Goal: Task Accomplishment & Management: Use online tool/utility

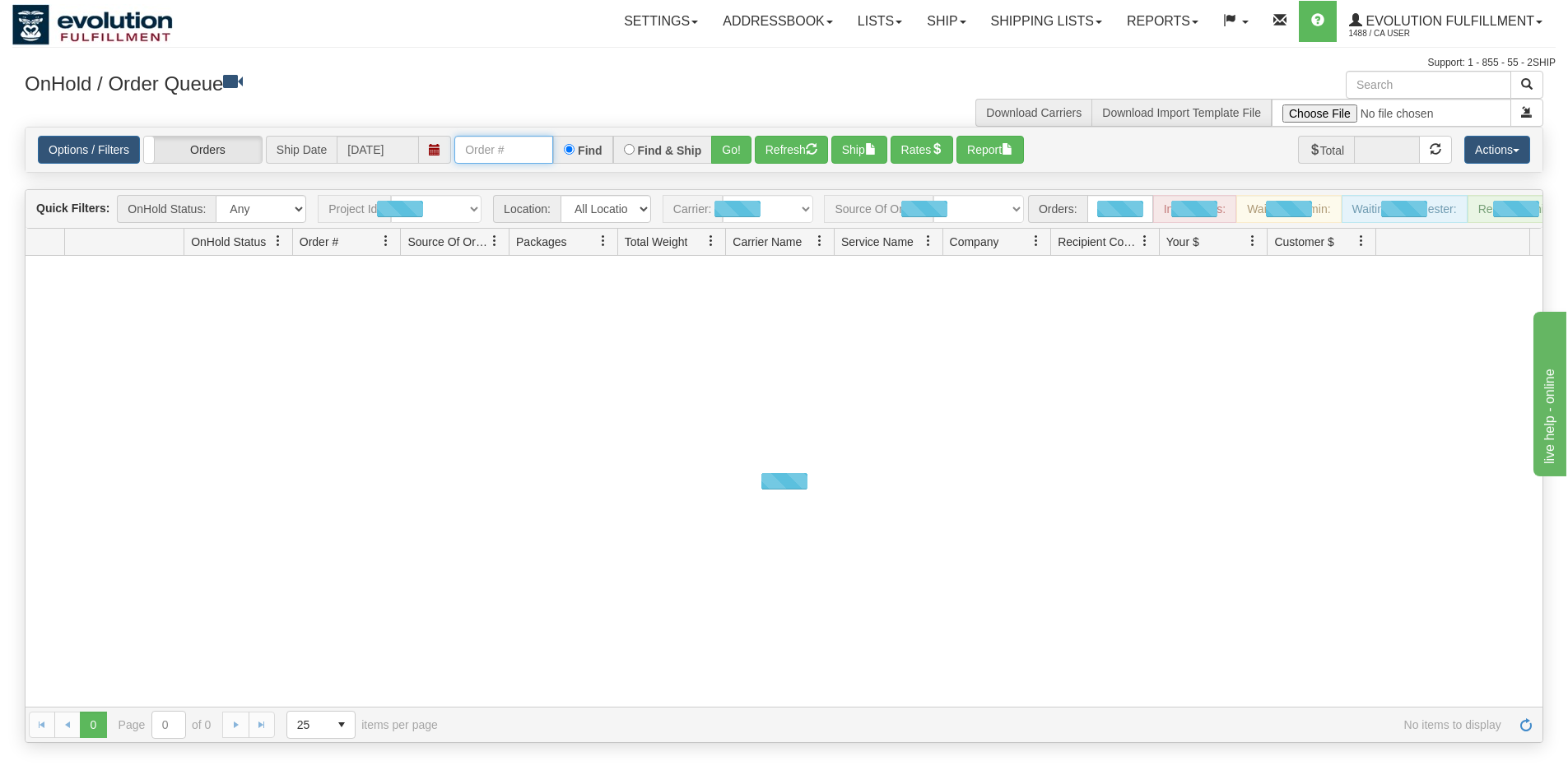
click at [524, 155] on input "text" at bounding box center [504, 150] width 99 height 28
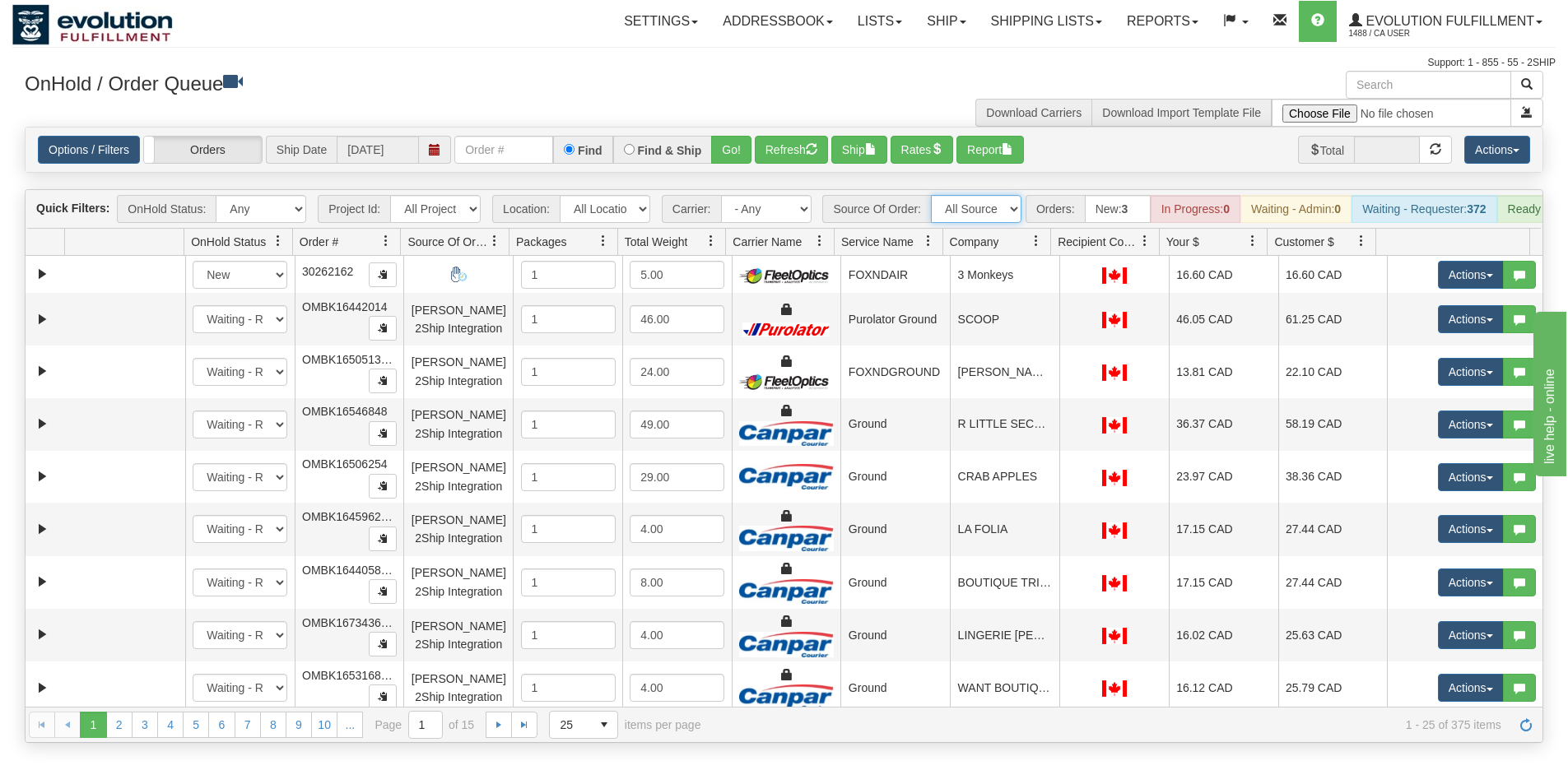
click at [1009, 211] on select "All Sources AirBlaster 2Ship Integration Ambler Apparel 2Ship Integration BC [M…" at bounding box center [976, 209] width 91 height 28
click at [528, 147] on input "text" at bounding box center [504, 150] width 99 height 28
type input "OTOFW46990-1"
click at [718, 154] on button "Go!" at bounding box center [732, 150] width 40 height 28
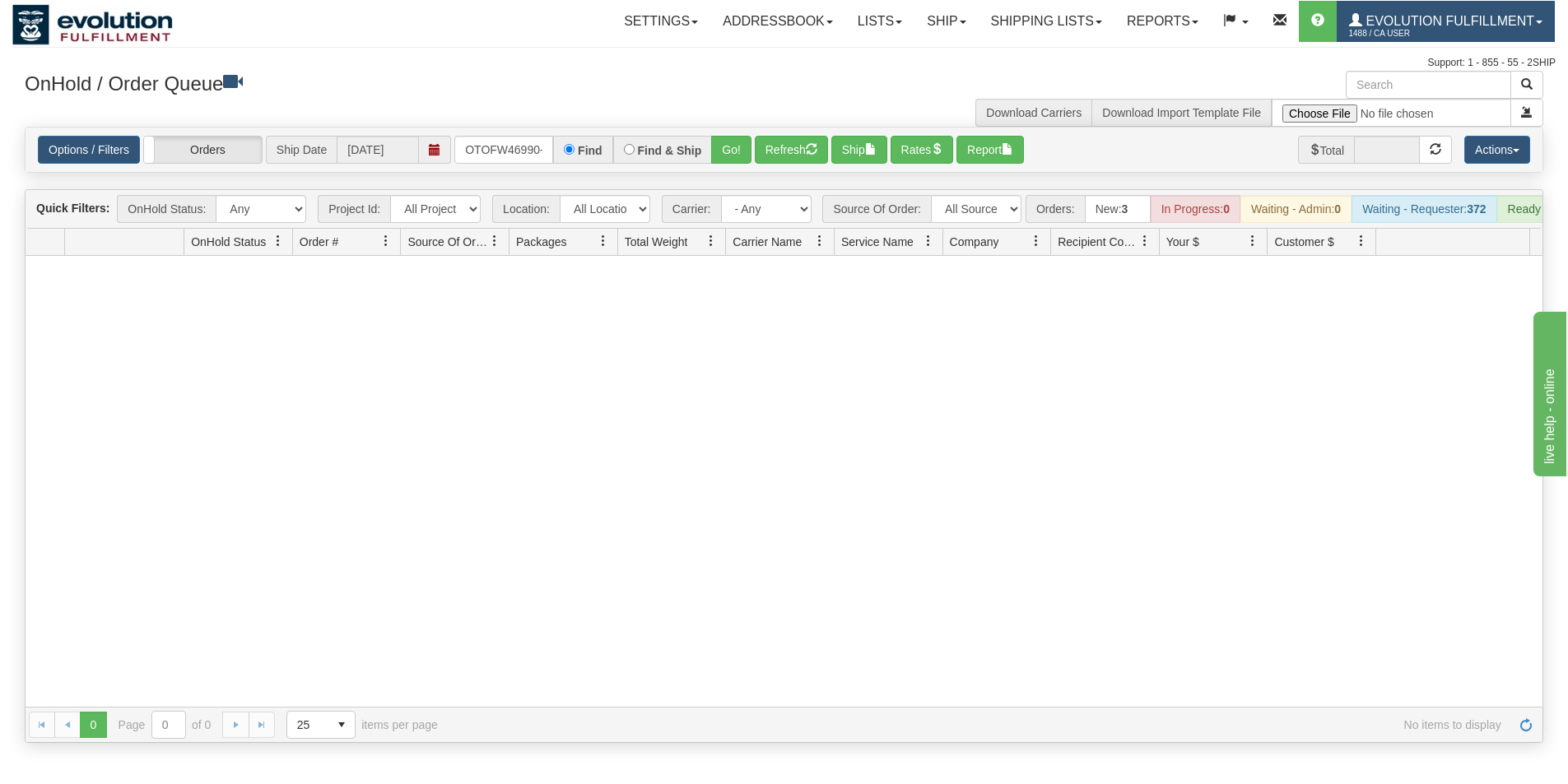
click at [1440, 34] on span "1488 / CA User" at bounding box center [1411, 34] width 124 height 16
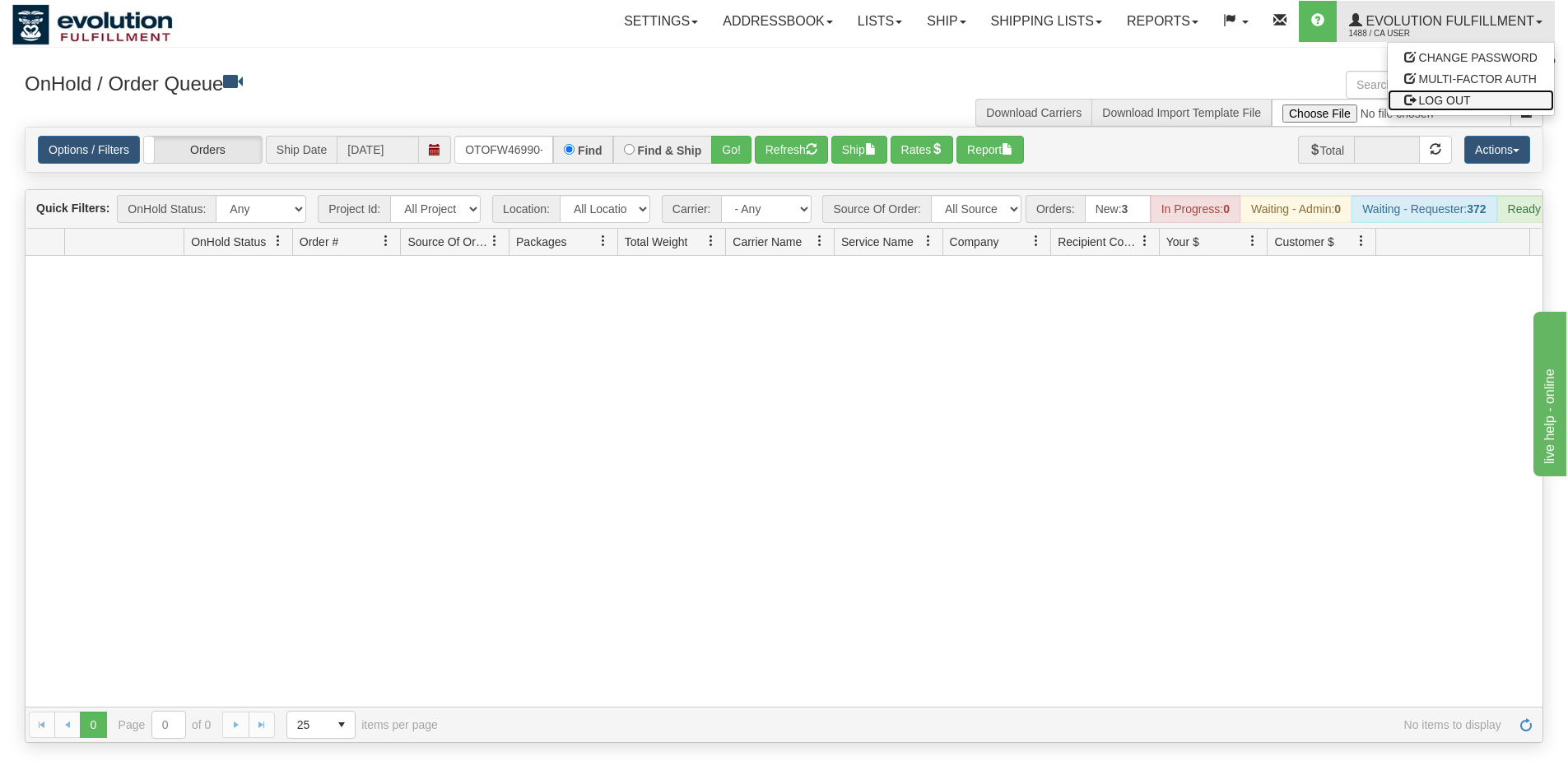
click at [1429, 100] on span "LOG OUT" at bounding box center [1445, 100] width 52 height 13
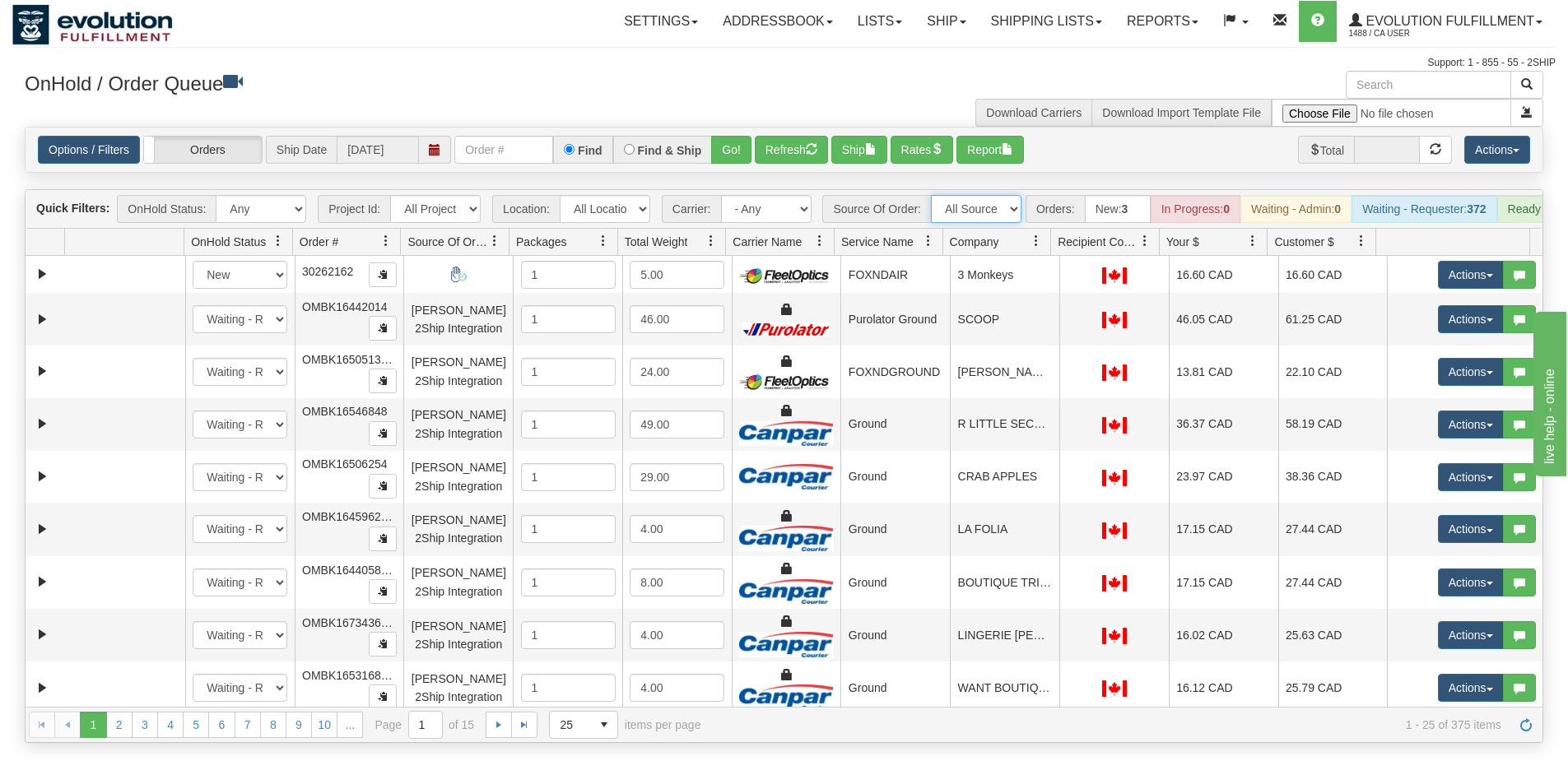
click at [1016, 216] on select "All Sources AirBlaster 2Ship Integration Ambler Apparel 2Ship Integration BC [M…" at bounding box center [976, 209] width 91 height 28
click at [522, 155] on input "text" at bounding box center [504, 150] width 99 height 28
click at [717, 150] on button "Go!" at bounding box center [732, 150] width 40 height 28
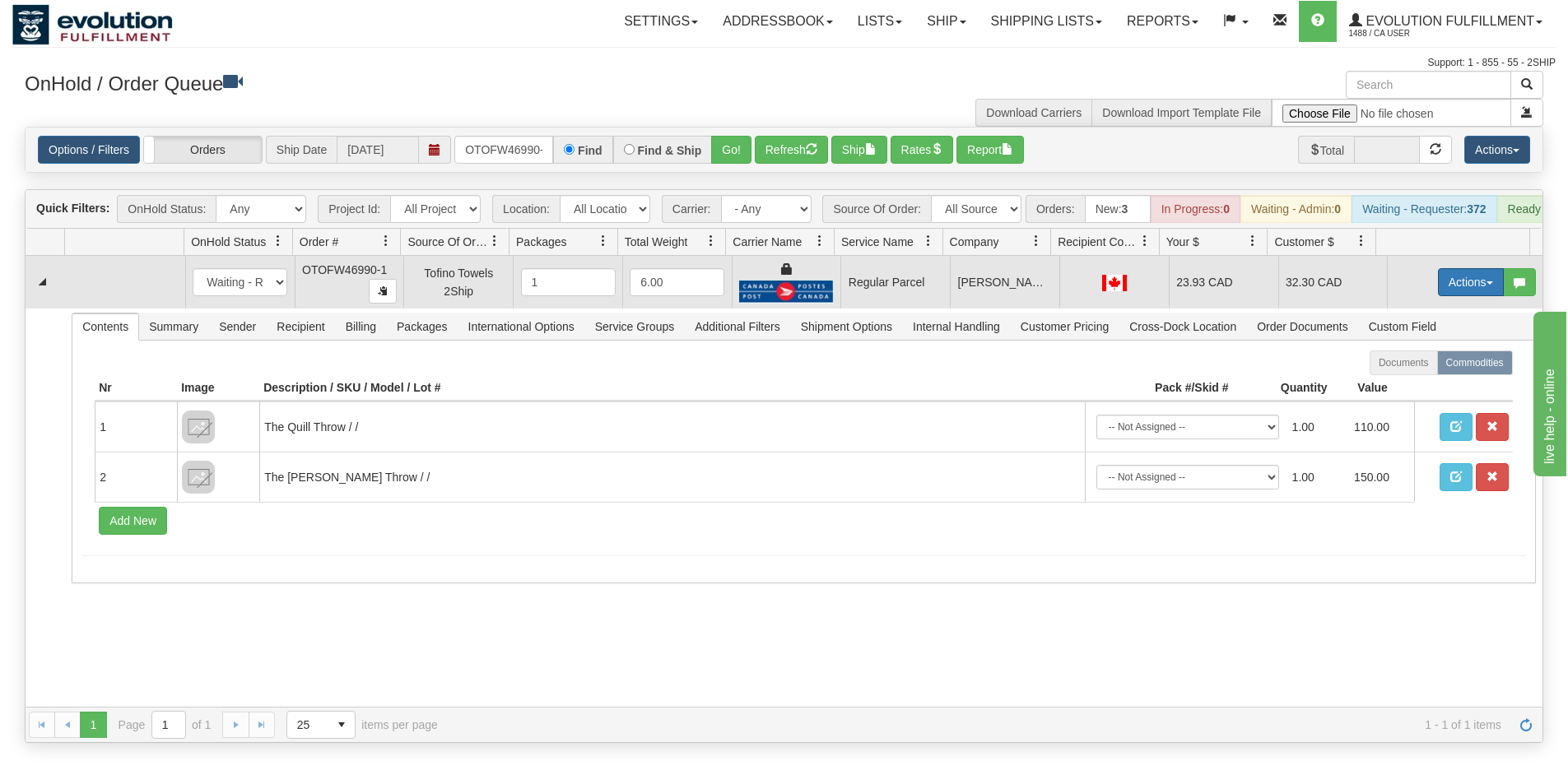
click at [1455, 286] on button "Actions" at bounding box center [1471, 283] width 66 height 28
click at [1414, 363] on span "Rate All Services" at bounding box center [1437, 356] width 99 height 13
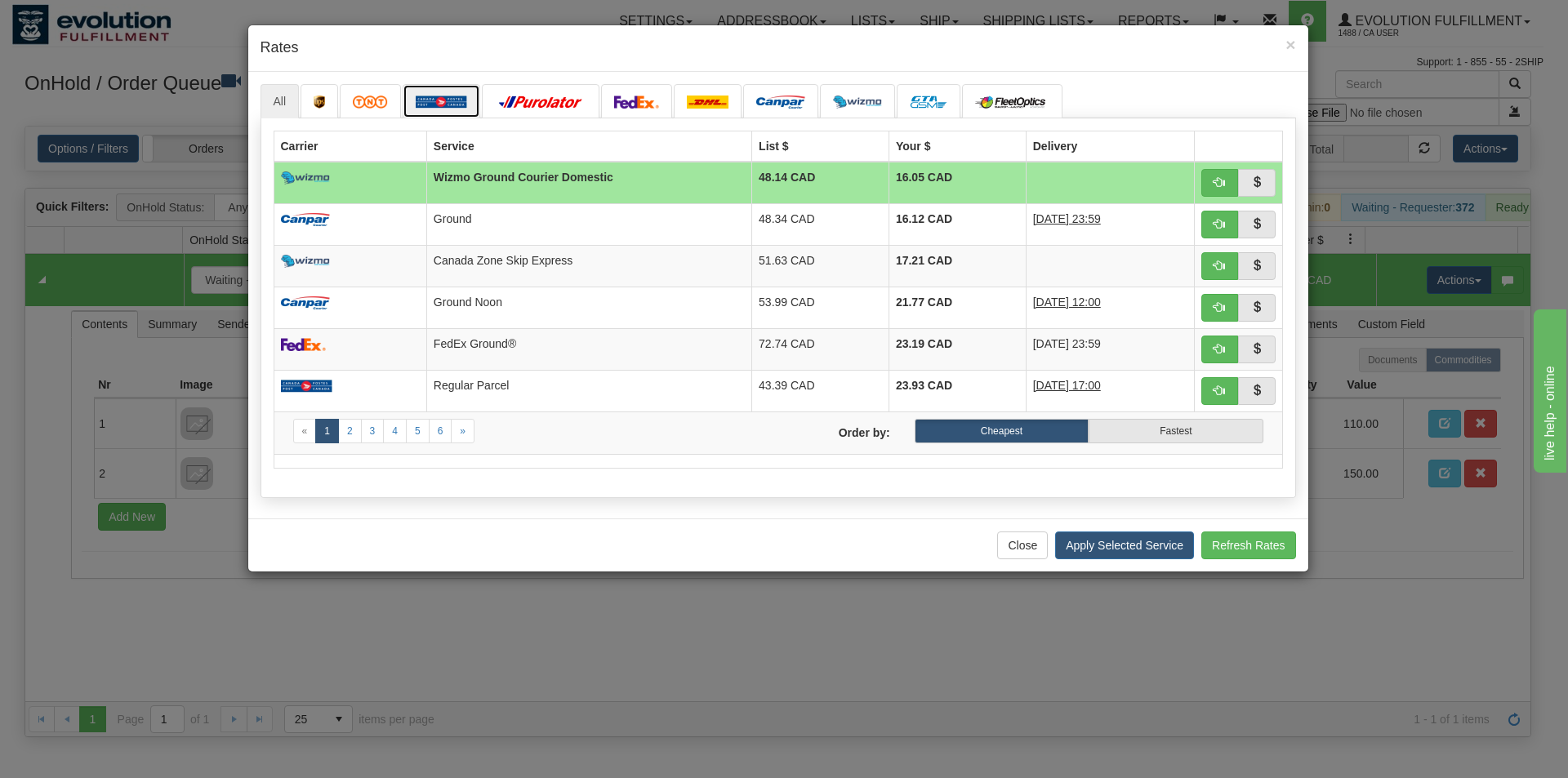
click at [444, 104] on img at bounding box center [441, 101] width 52 height 13
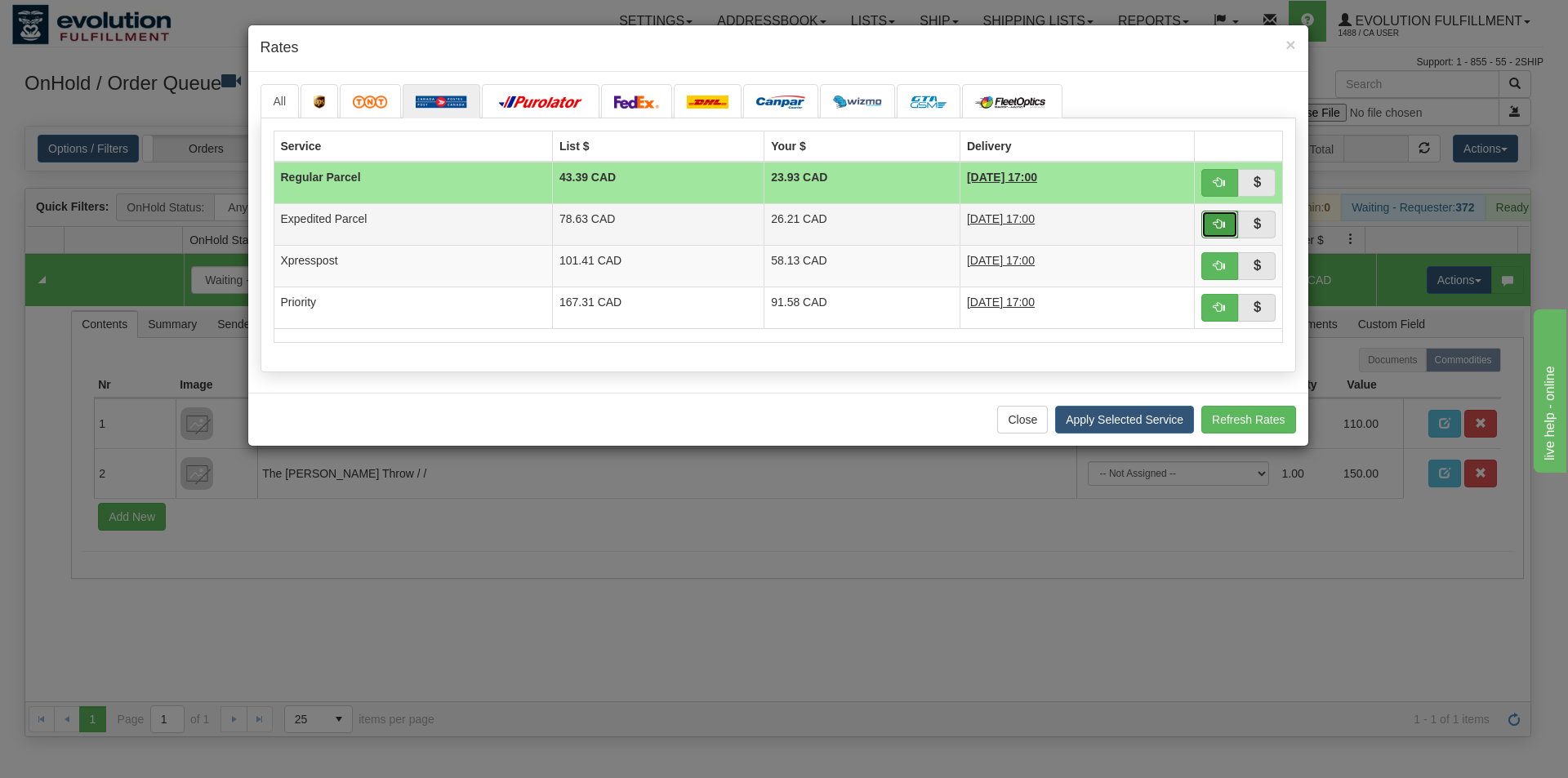
click at [1213, 227] on span "button" at bounding box center [1219, 224] width 12 height 12
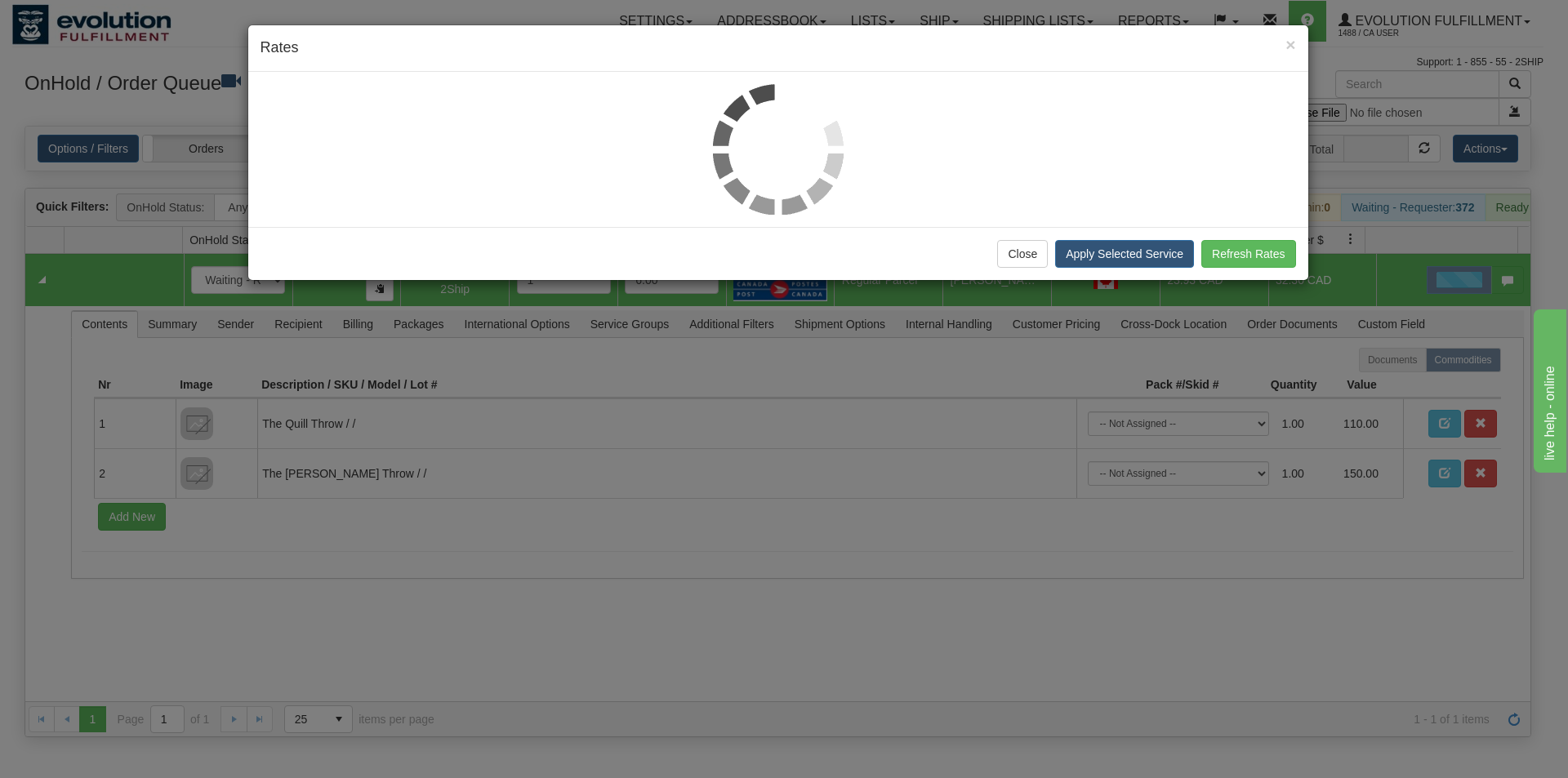
click at [1213, 227] on div "Close Apply Selected Service Refresh Rates" at bounding box center [777, 254] width 1060 height 54
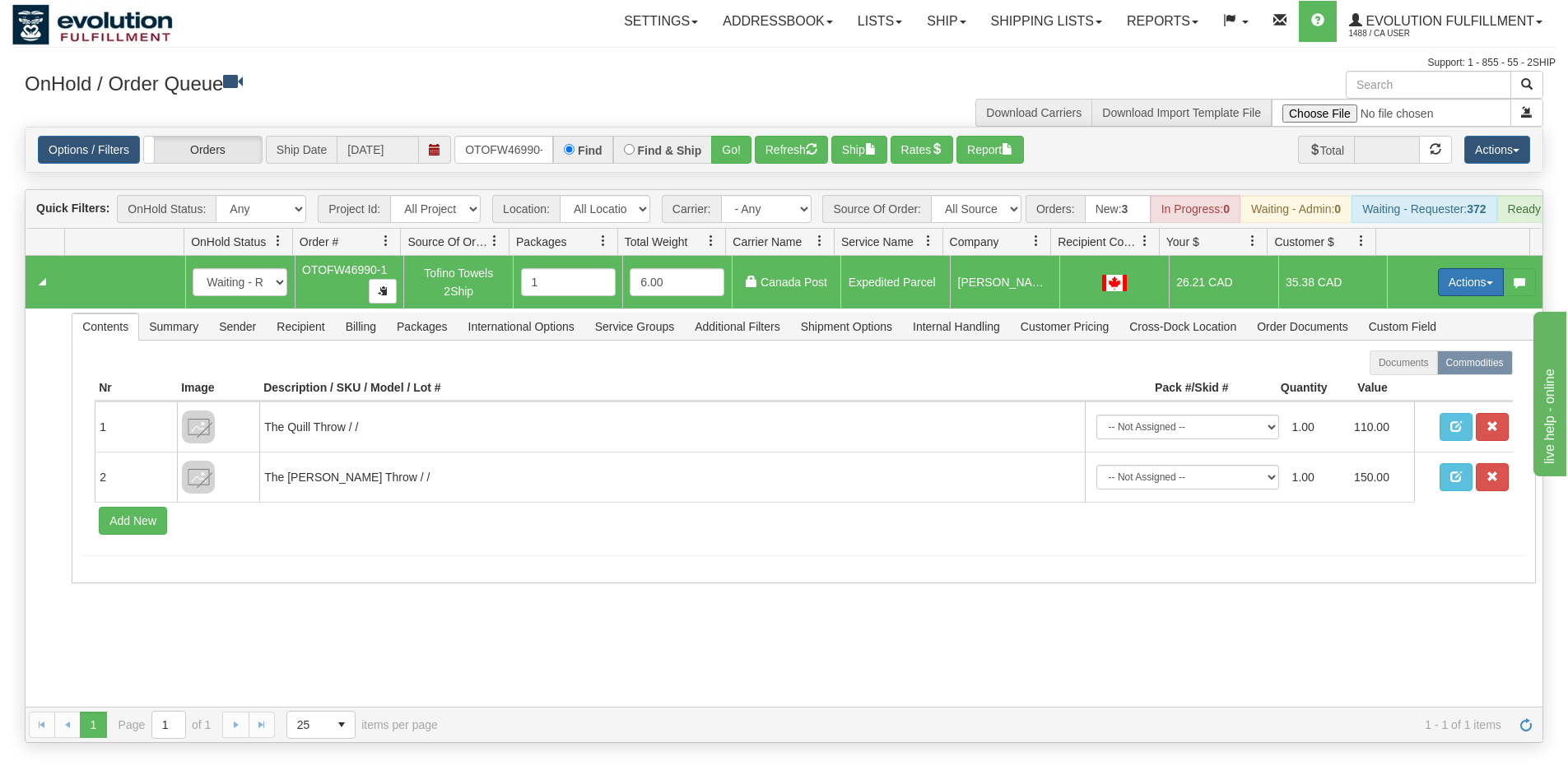
click at [1462, 295] on button "Actions" at bounding box center [1471, 283] width 66 height 28
click at [1403, 385] on span "Ship" at bounding box center [1405, 378] width 35 height 13
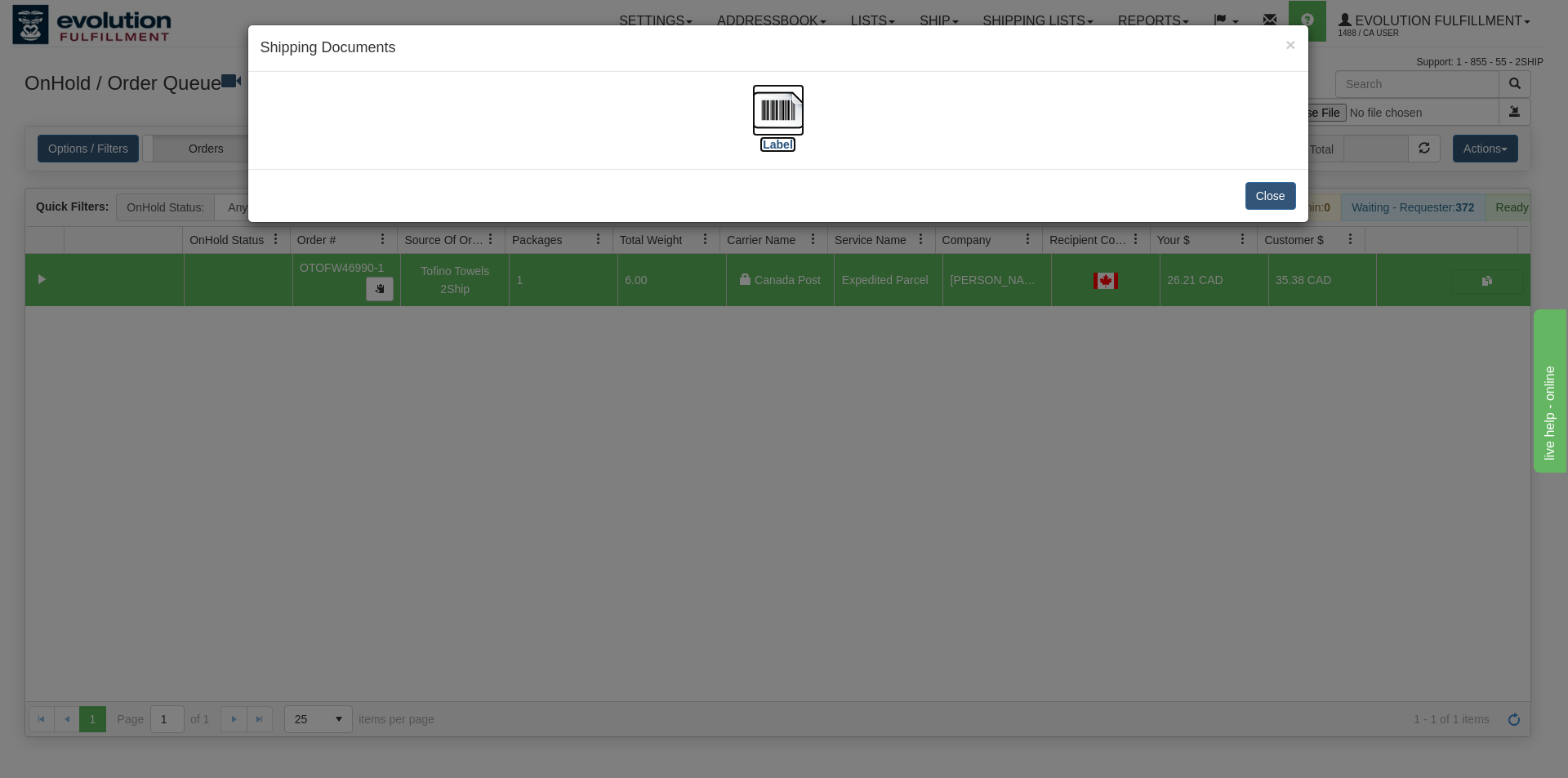
click at [783, 98] on img at bounding box center [778, 110] width 53 height 53
click at [829, 494] on div "× Shipping Documents [Label] Close" at bounding box center [784, 389] width 1568 height 778
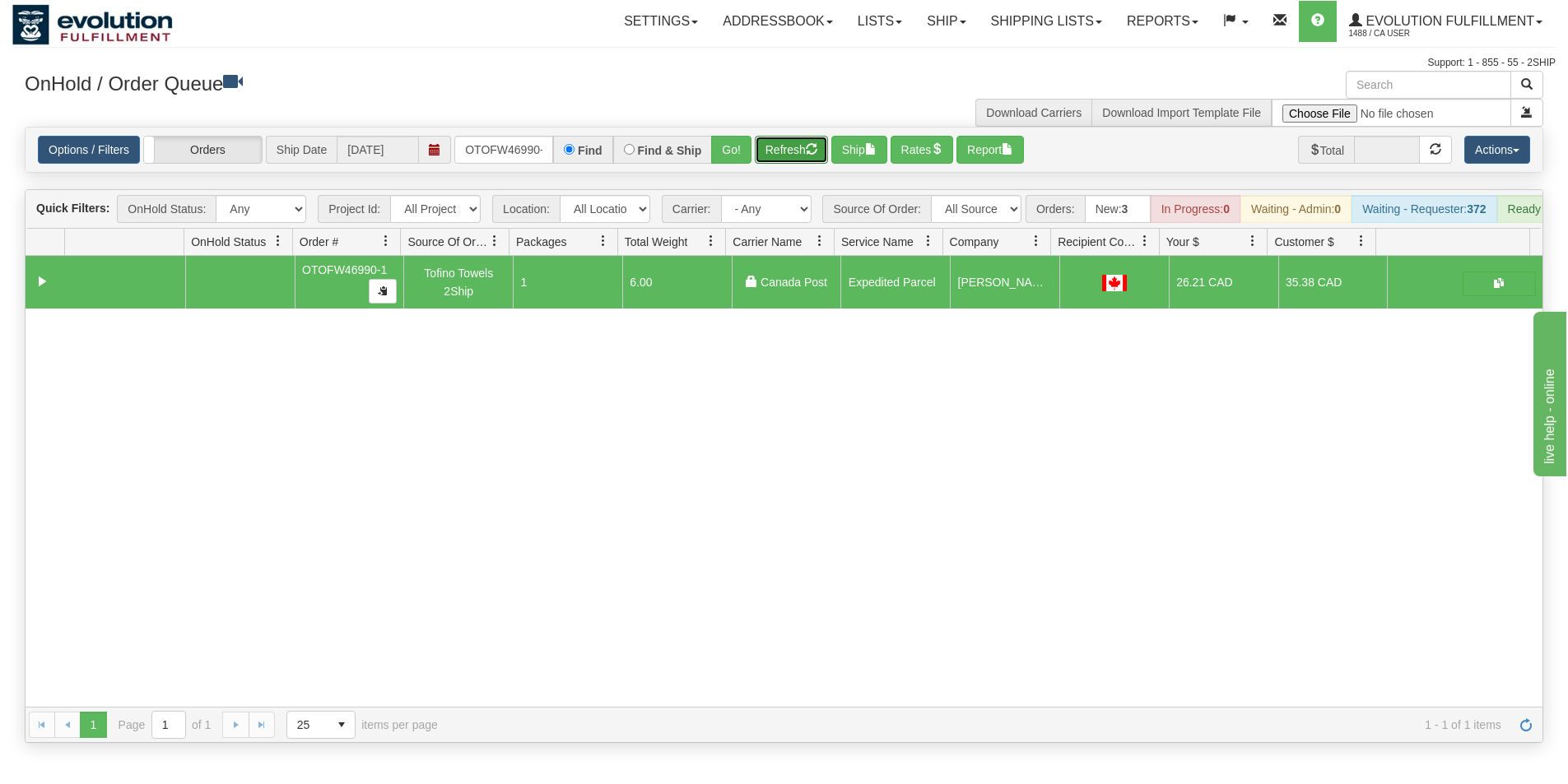
click at [777, 147] on button "Refresh" at bounding box center [790, 150] width 73 height 28
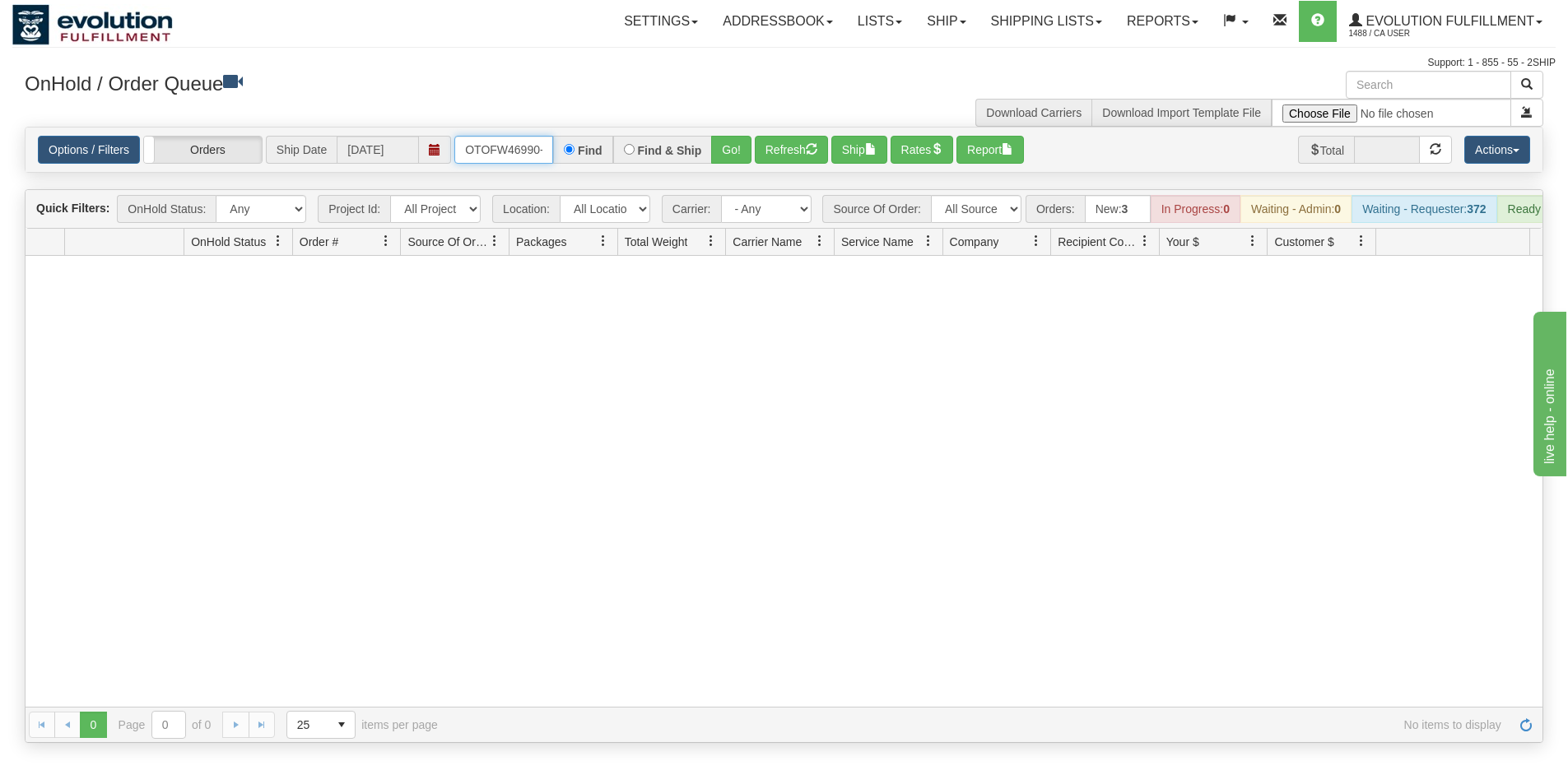
drag, startPoint x: 465, startPoint y: 146, endPoint x: 530, endPoint y: 148, distance: 65.0
click at [513, 148] on input "OTOFW46990-1" at bounding box center [504, 150] width 99 height 28
click at [526, 148] on input "OTOFW46990-1" at bounding box center [504, 150] width 99 height 28
drag, startPoint x: 467, startPoint y: 147, endPoint x: 566, endPoint y: 152, distance: 99.1
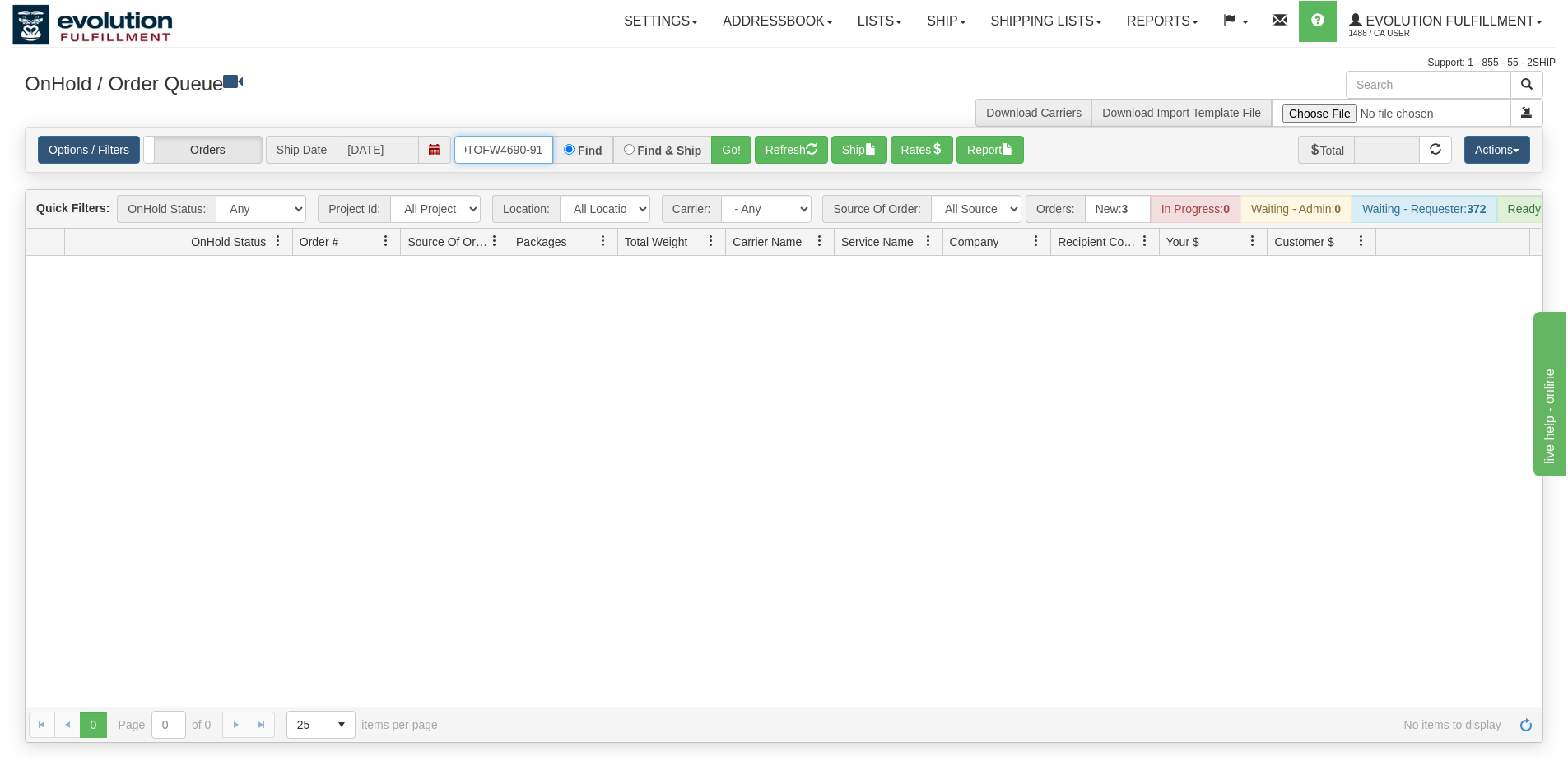
click at [566, 152] on div "OTOFW4690-91 Find Find & Ship Go!" at bounding box center [603, 150] width 297 height 28
type input "OTOFW4690-91"
click at [566, 152] on input "Find" at bounding box center [569, 149] width 11 height 11
type input "OTOFW46990-1"
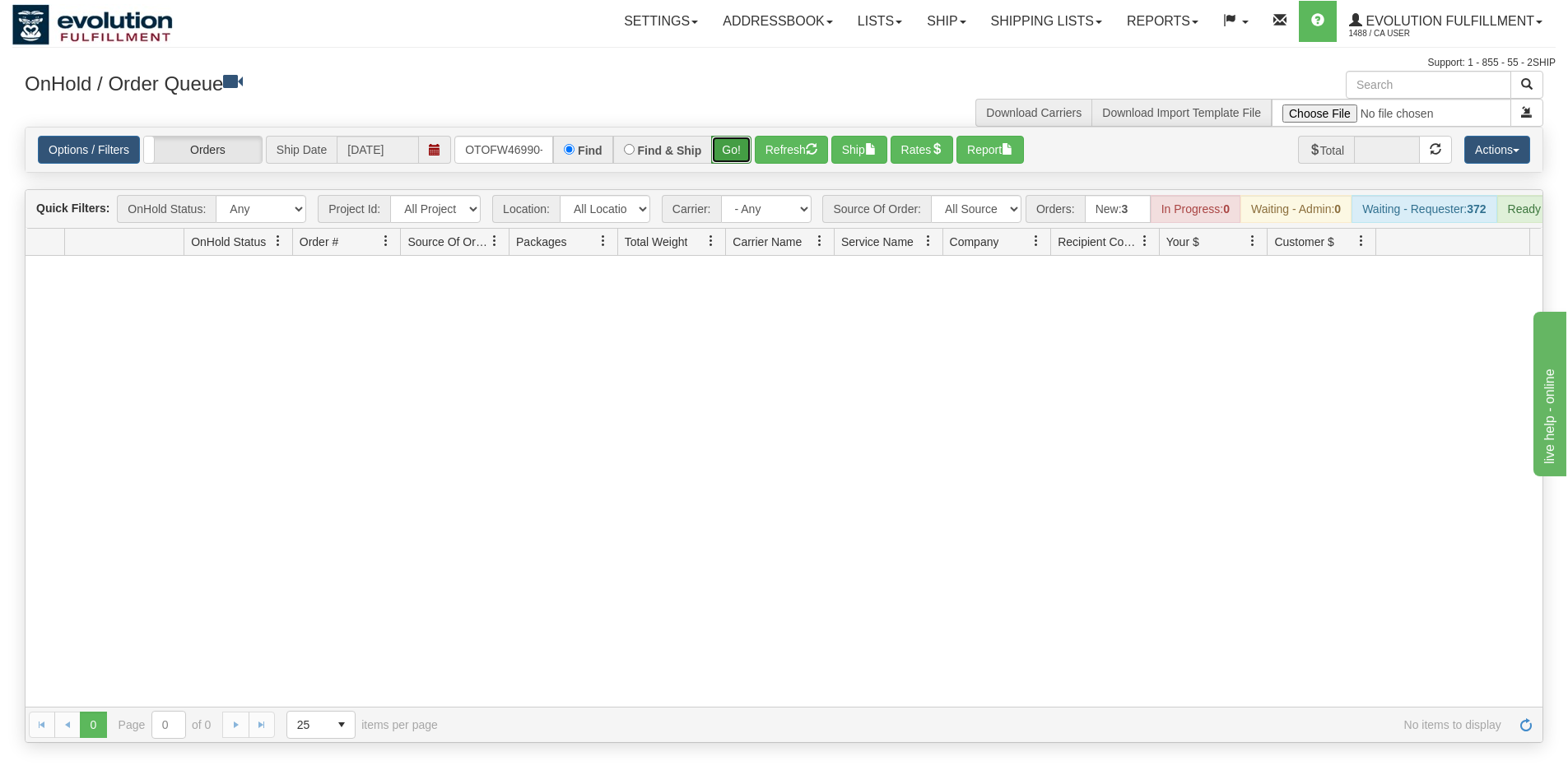
click at [726, 151] on button "Go!" at bounding box center [732, 150] width 40 height 28
drag, startPoint x: 460, startPoint y: 143, endPoint x: 559, endPoint y: 168, distance: 102.1
click at [559, 168] on div "Options / Filters Group Shipments Orders Ship Date 09/19/2025 OTOFW46990-1 Find…" at bounding box center [784, 150] width 1517 height 44
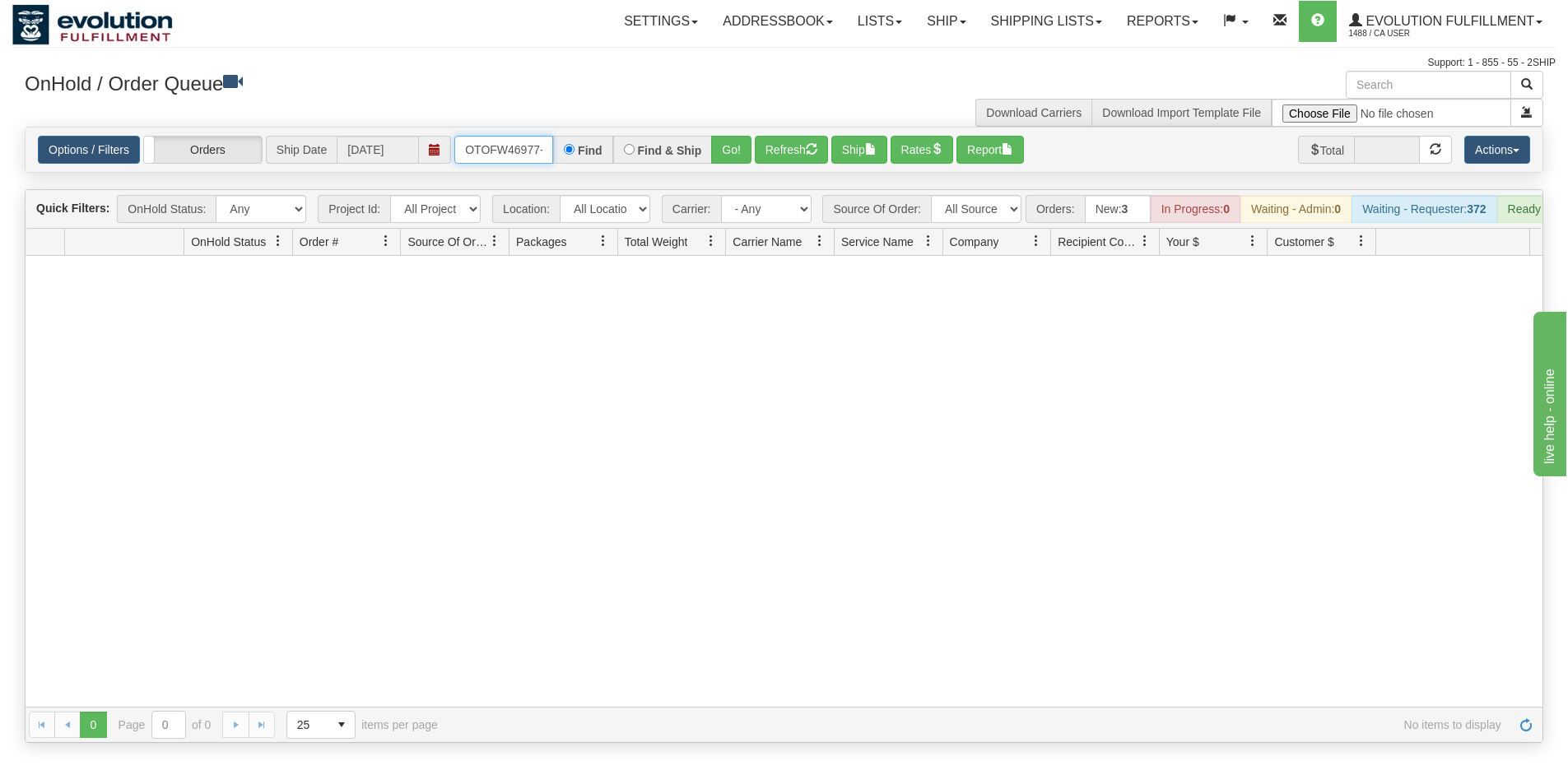
type input "OTOFW46977-1"
click at [718, 151] on button "Go!" at bounding box center [732, 150] width 40 height 28
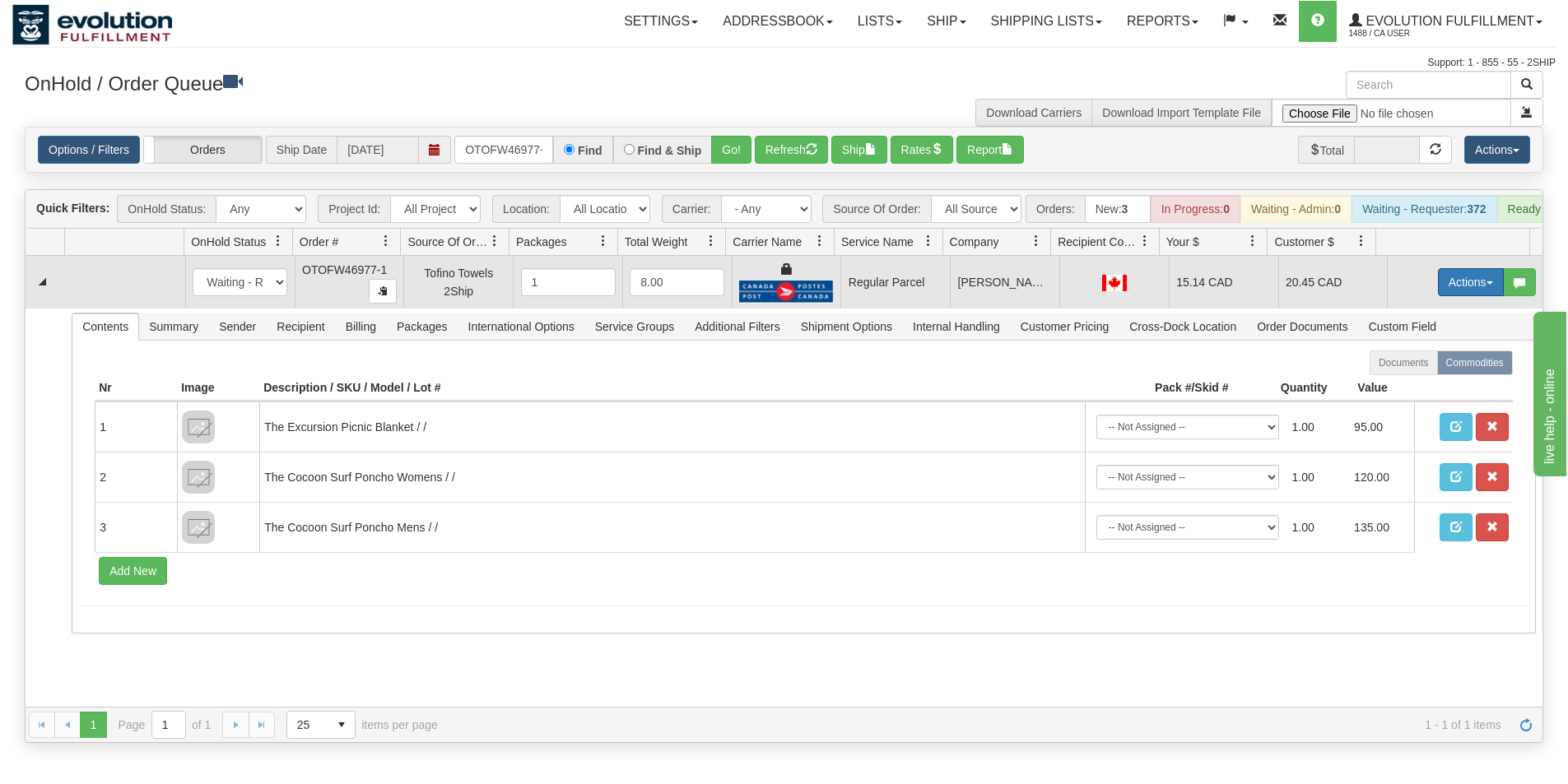
click at [1451, 297] on button "Actions" at bounding box center [1471, 283] width 66 height 28
click at [1418, 363] on span "Rate All Services" at bounding box center [1437, 356] width 99 height 13
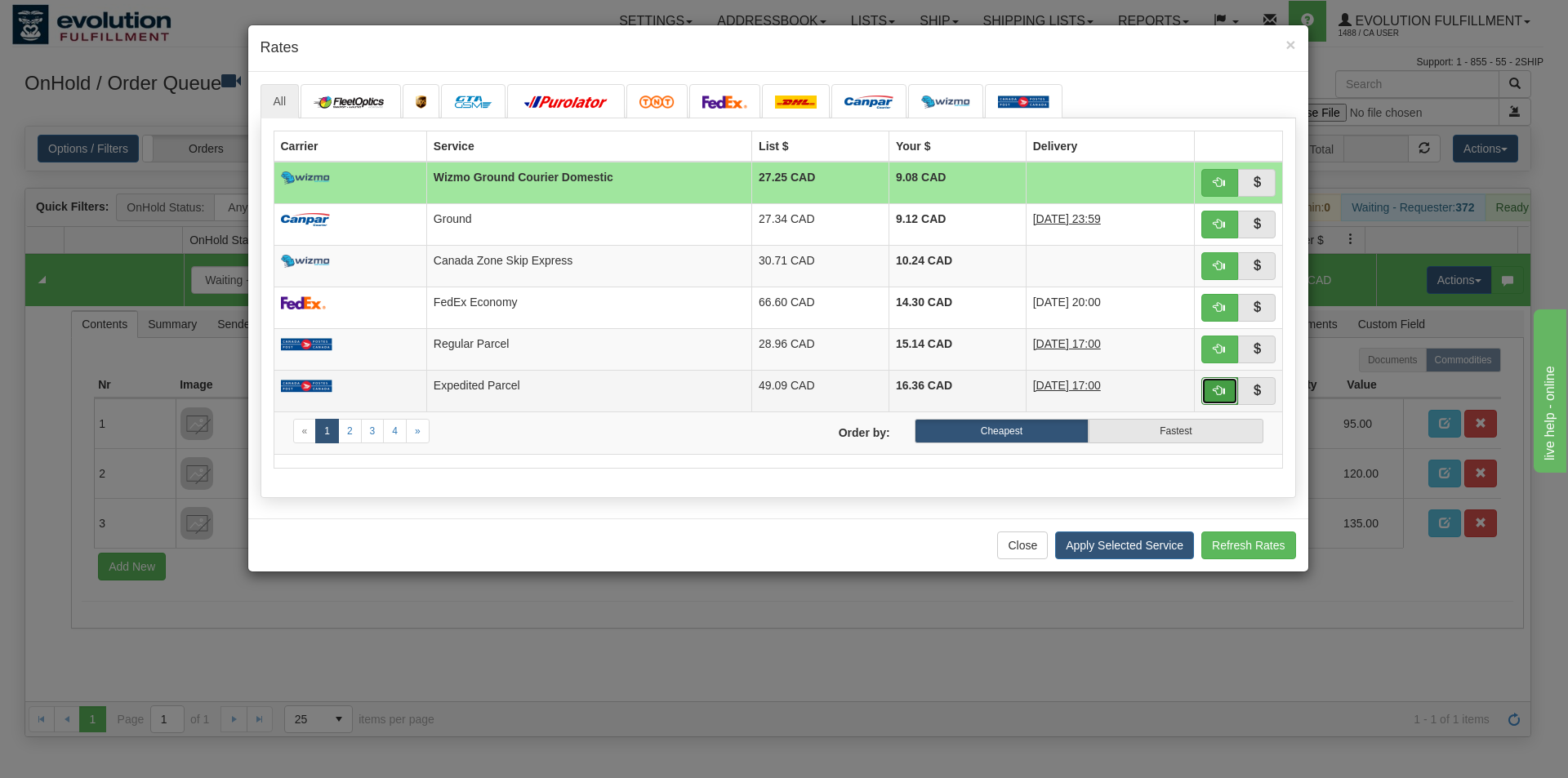
click at [1218, 389] on span "button" at bounding box center [1219, 390] width 12 height 12
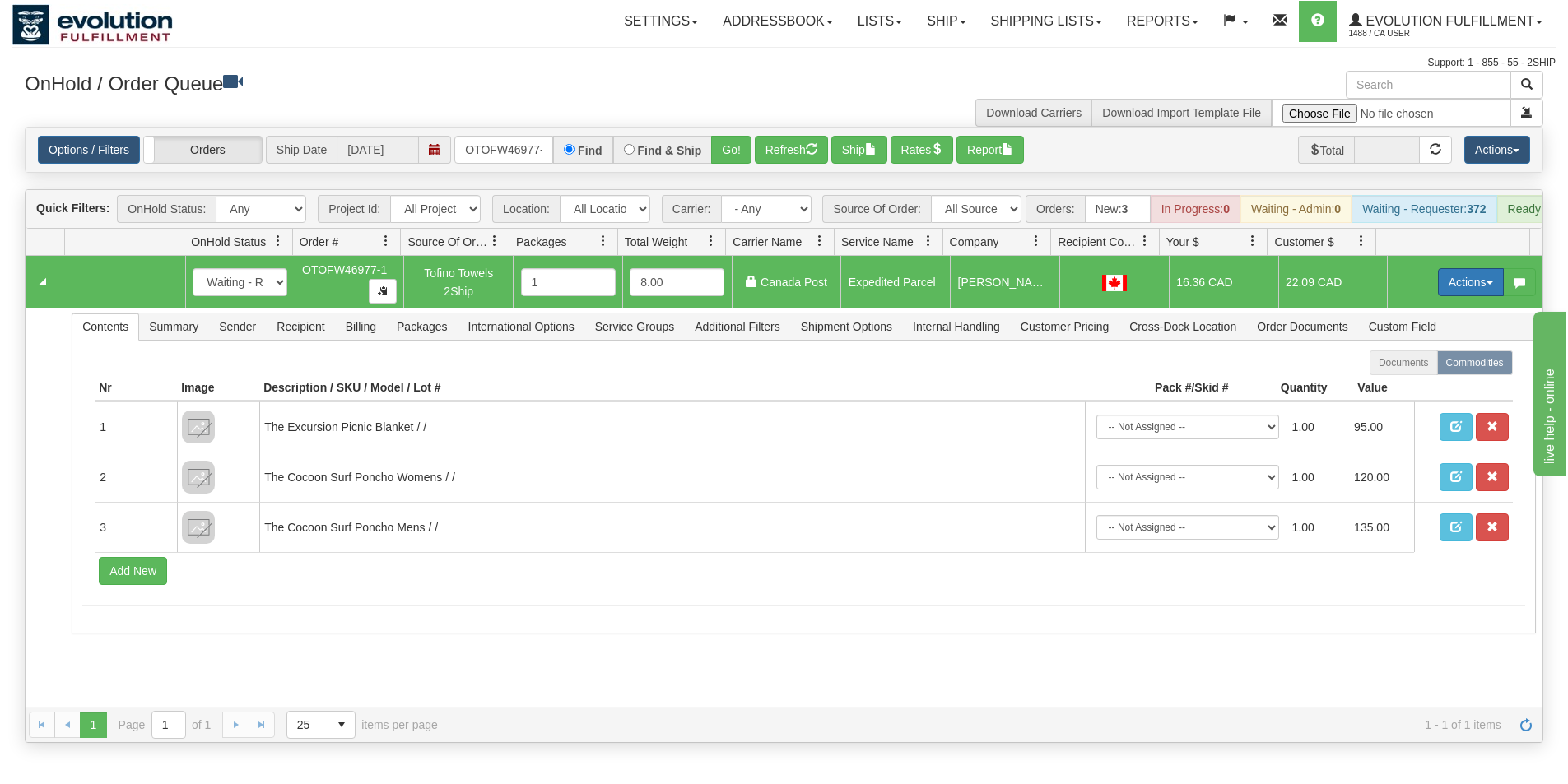
click at [1446, 295] on button "Actions" at bounding box center [1471, 283] width 66 height 28
click at [1404, 385] on span "Ship" at bounding box center [1405, 378] width 35 height 13
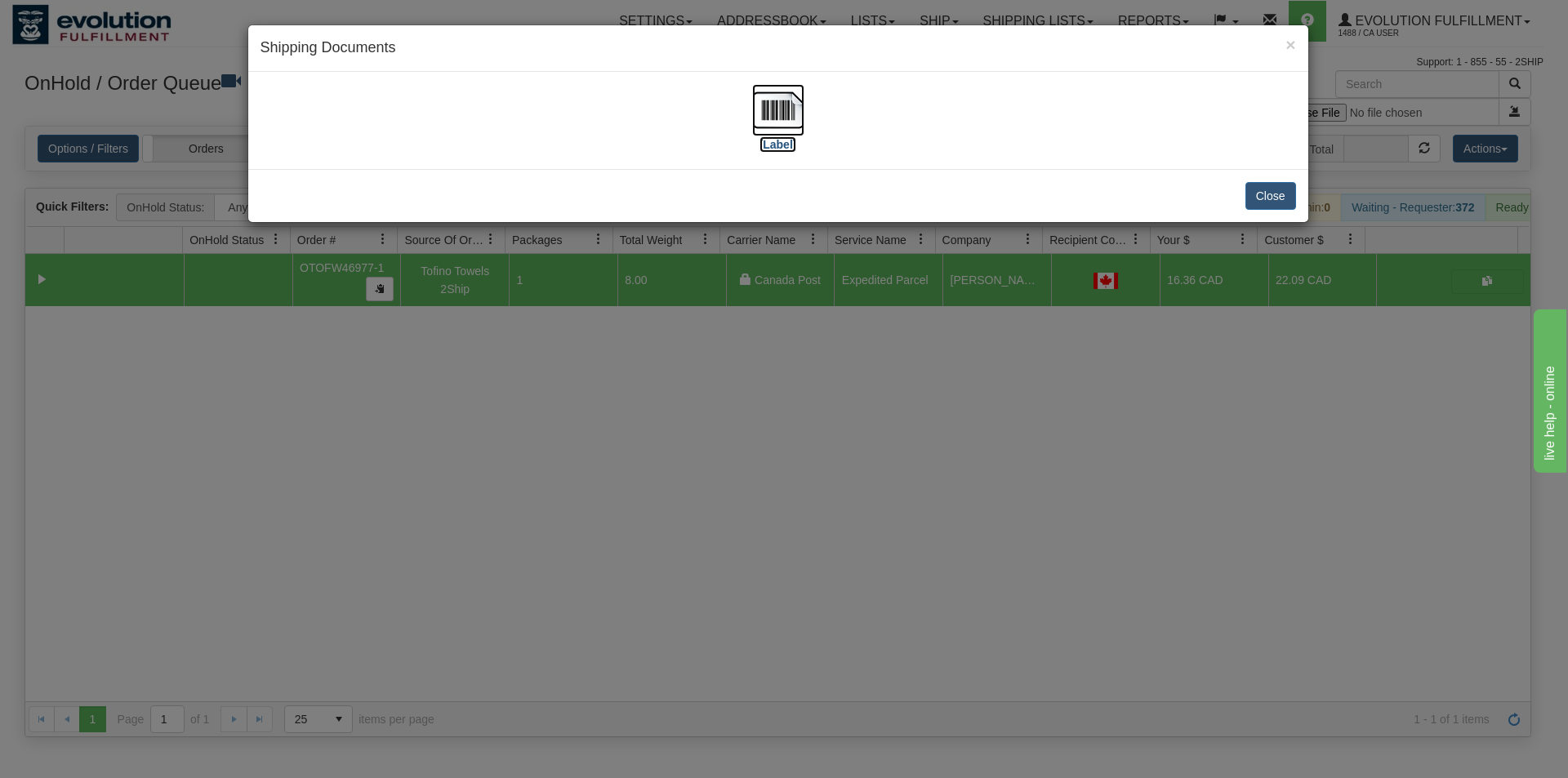
click at [787, 97] on img at bounding box center [778, 110] width 53 height 53
click at [863, 544] on div "× Shipping Documents [Label] Close" at bounding box center [784, 389] width 1568 height 778
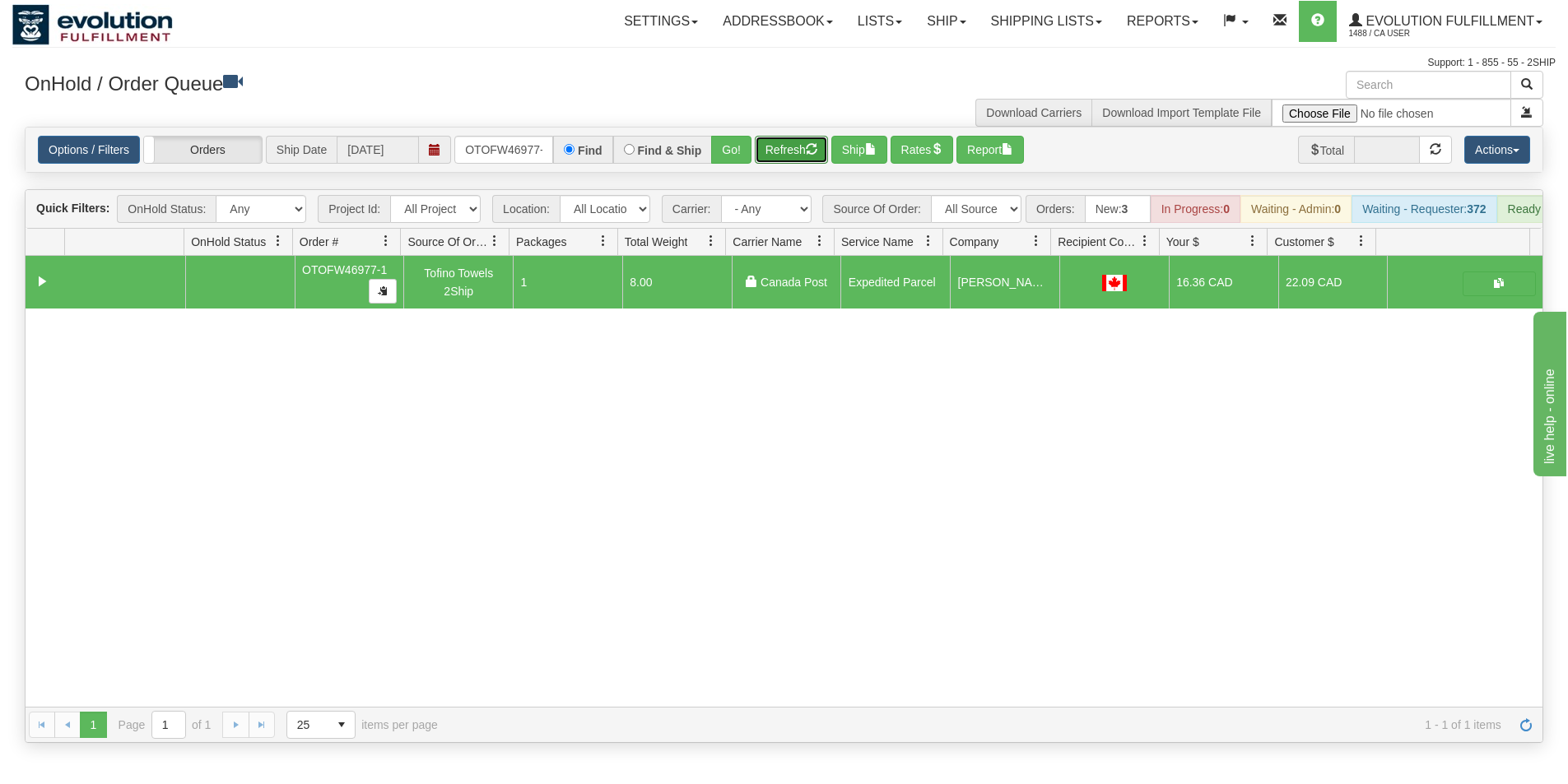
click at [776, 152] on button "Refresh" at bounding box center [790, 150] width 73 height 28
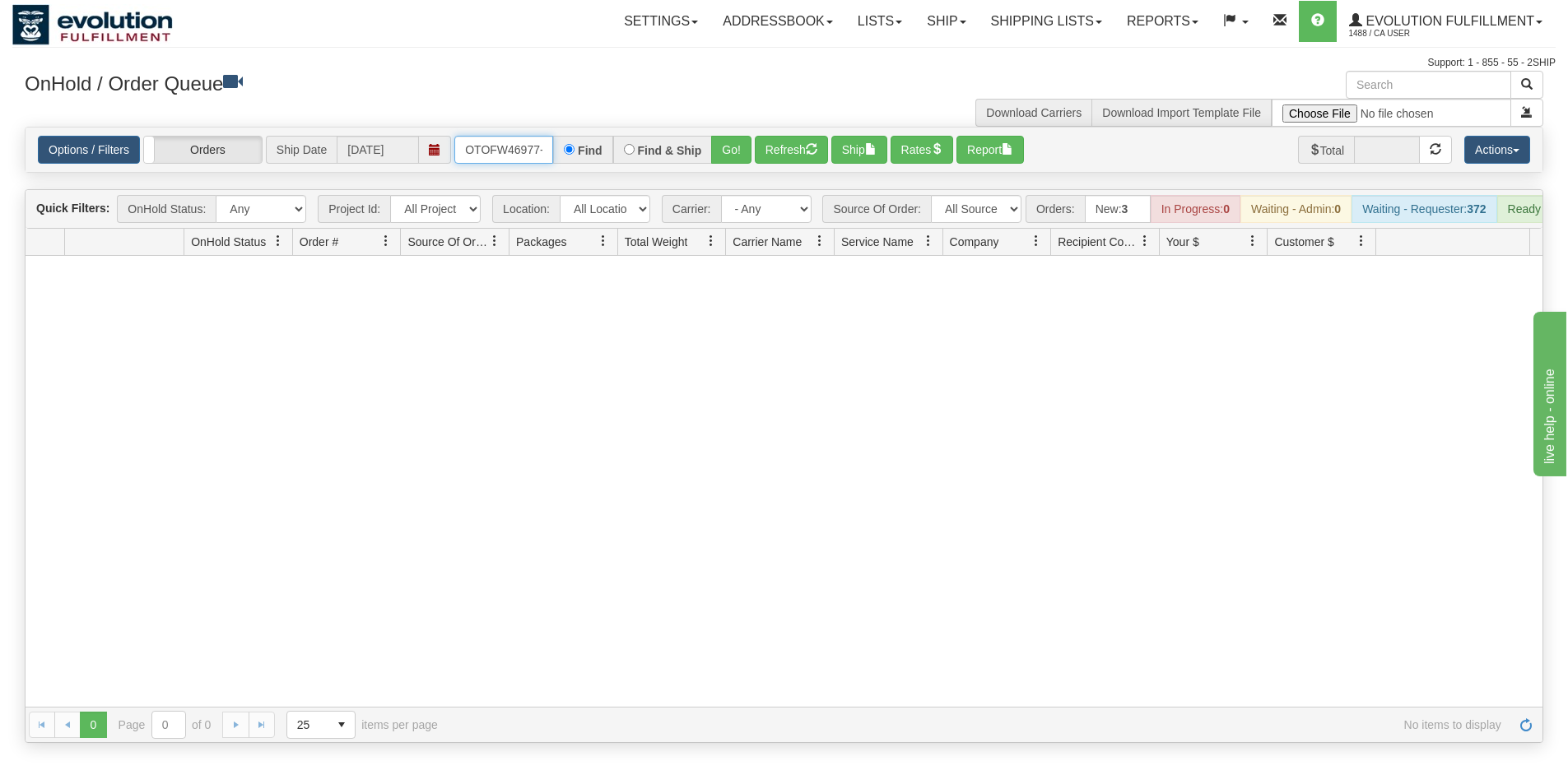
drag, startPoint x: 466, startPoint y: 144, endPoint x: 566, endPoint y: 156, distance: 100.7
click at [548, 152] on input "OTOFW46977-1" at bounding box center [504, 150] width 99 height 28
drag, startPoint x: 566, startPoint y: 156, endPoint x: 582, endPoint y: 160, distance: 16.5
click at [568, 157] on div "Find" at bounding box center [583, 150] width 59 height 28
click at [585, 161] on div "Find" at bounding box center [583, 150] width 59 height 28
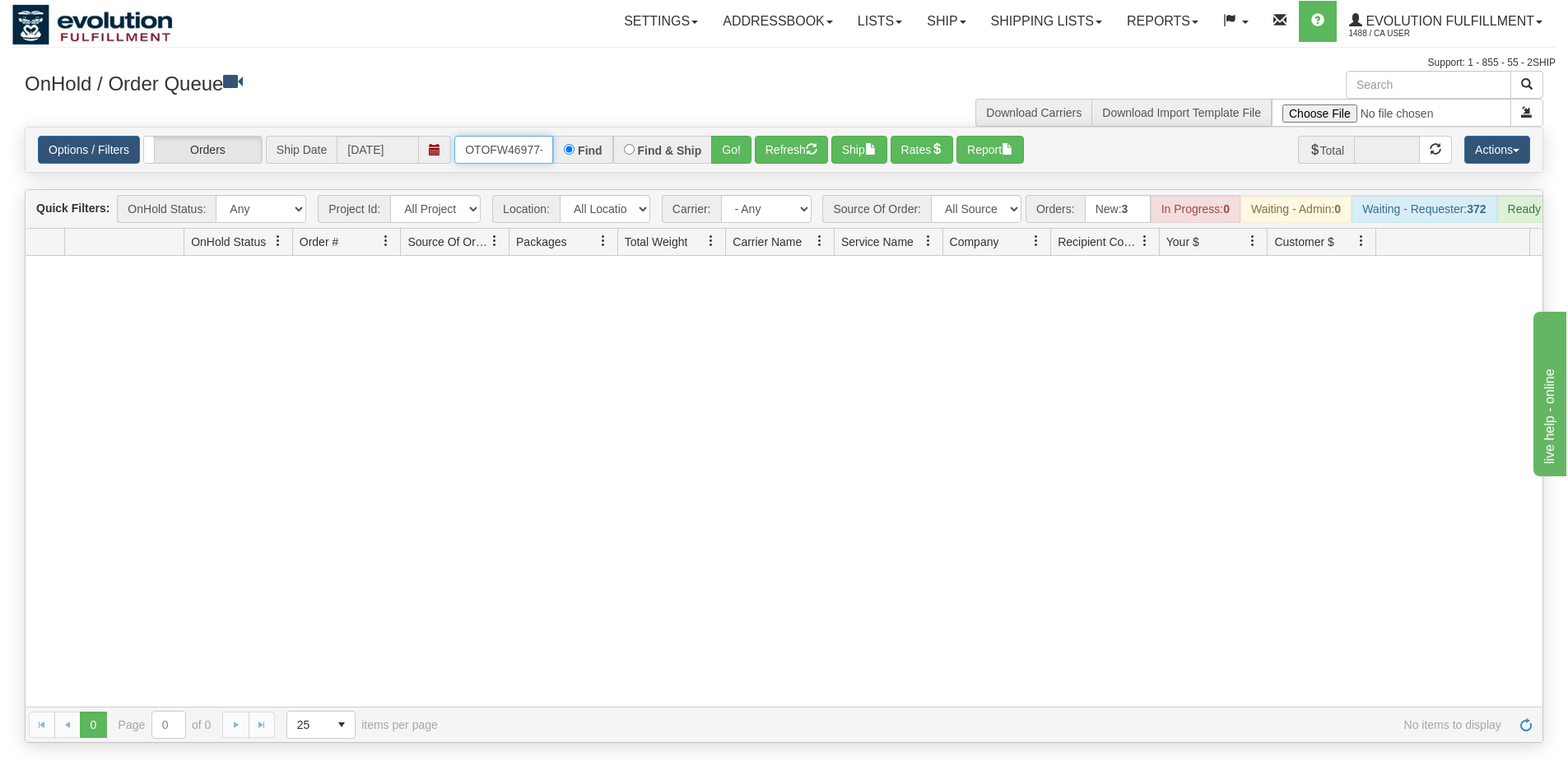
scroll to position [0, 7]
drag, startPoint x: 465, startPoint y: 147, endPoint x: 542, endPoint y: 159, distance: 77.9
click at [542, 159] on input "OTOFW46977-1" at bounding box center [504, 150] width 99 height 28
type input "OGMS10694"
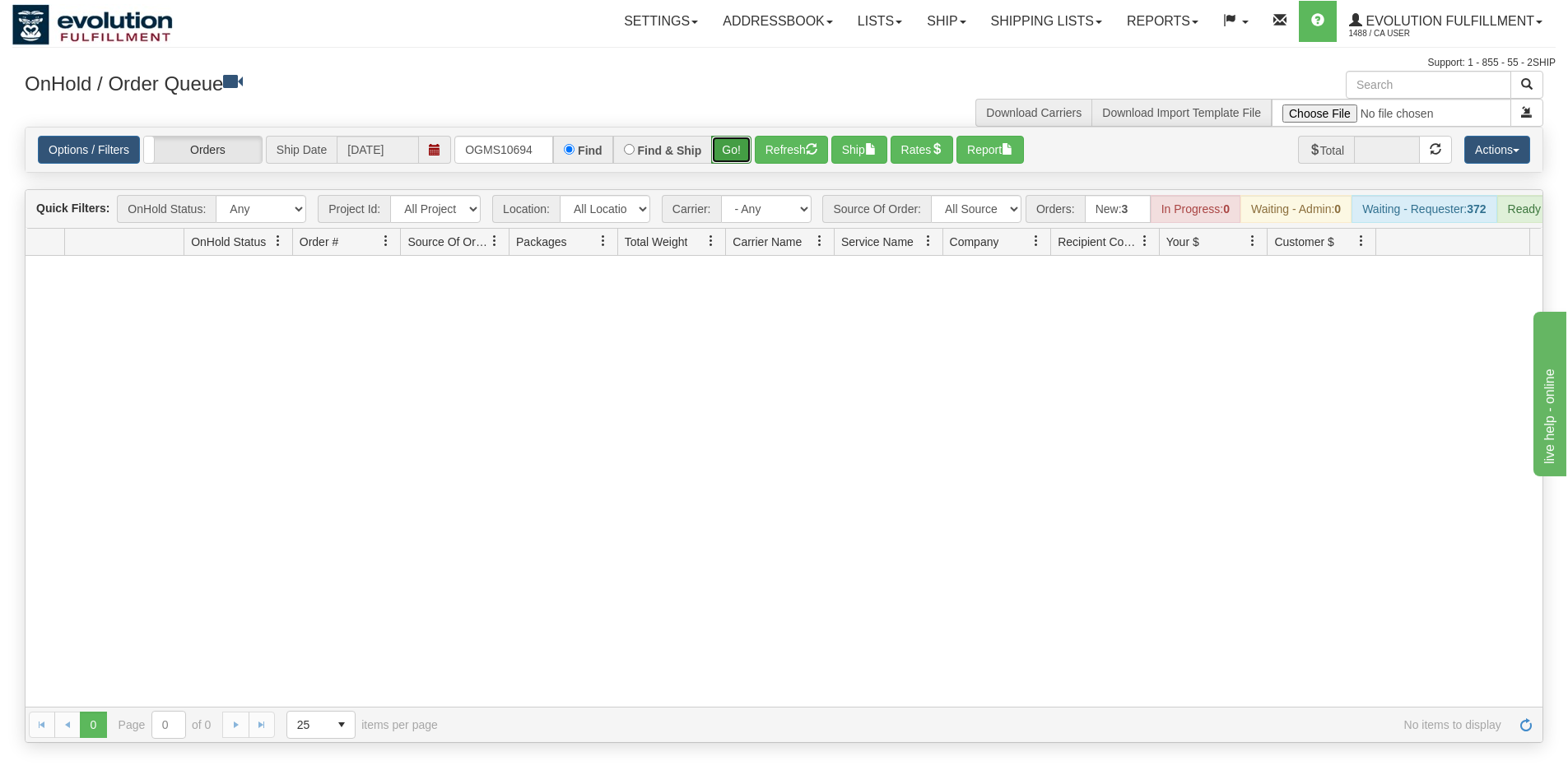
click at [722, 156] on button "Go!" at bounding box center [732, 150] width 40 height 28
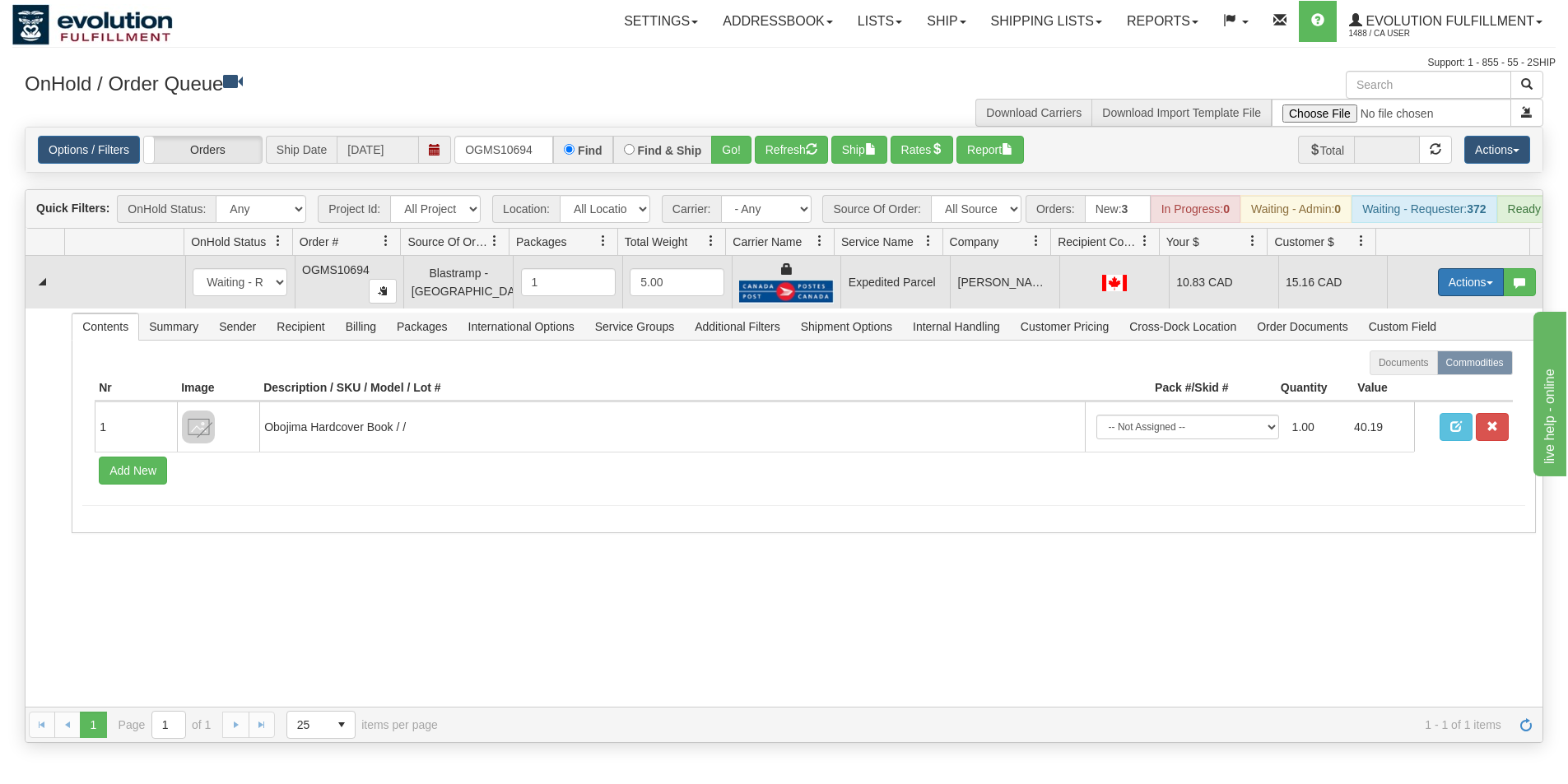
click at [1451, 292] on button "Actions" at bounding box center [1471, 283] width 66 height 28
click at [1400, 385] on span "Ship" at bounding box center [1405, 378] width 35 height 13
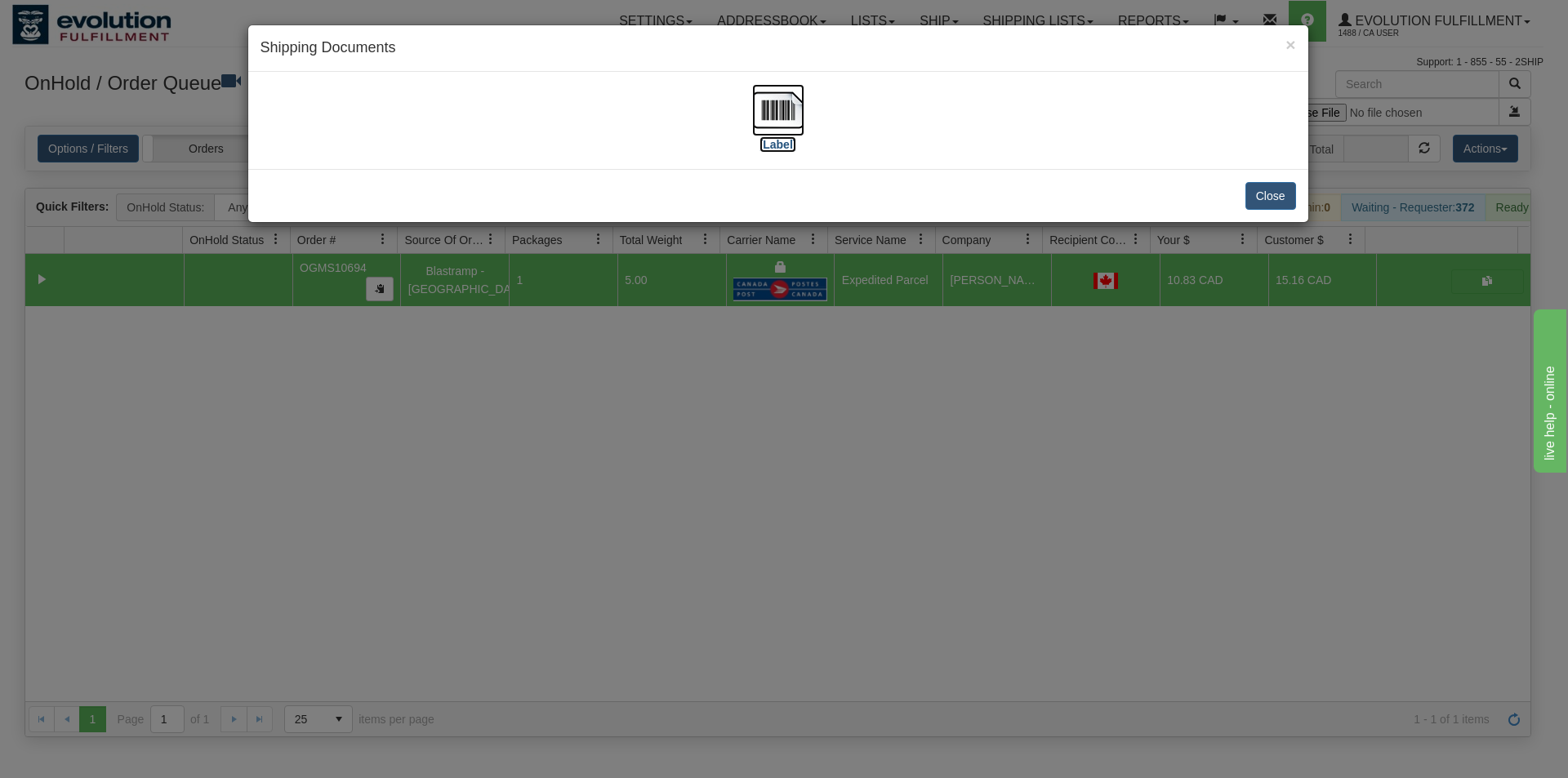
click at [792, 114] on img at bounding box center [778, 110] width 53 height 53
click at [810, 505] on div "× Shipping Documents [Label] Close" at bounding box center [784, 389] width 1568 height 778
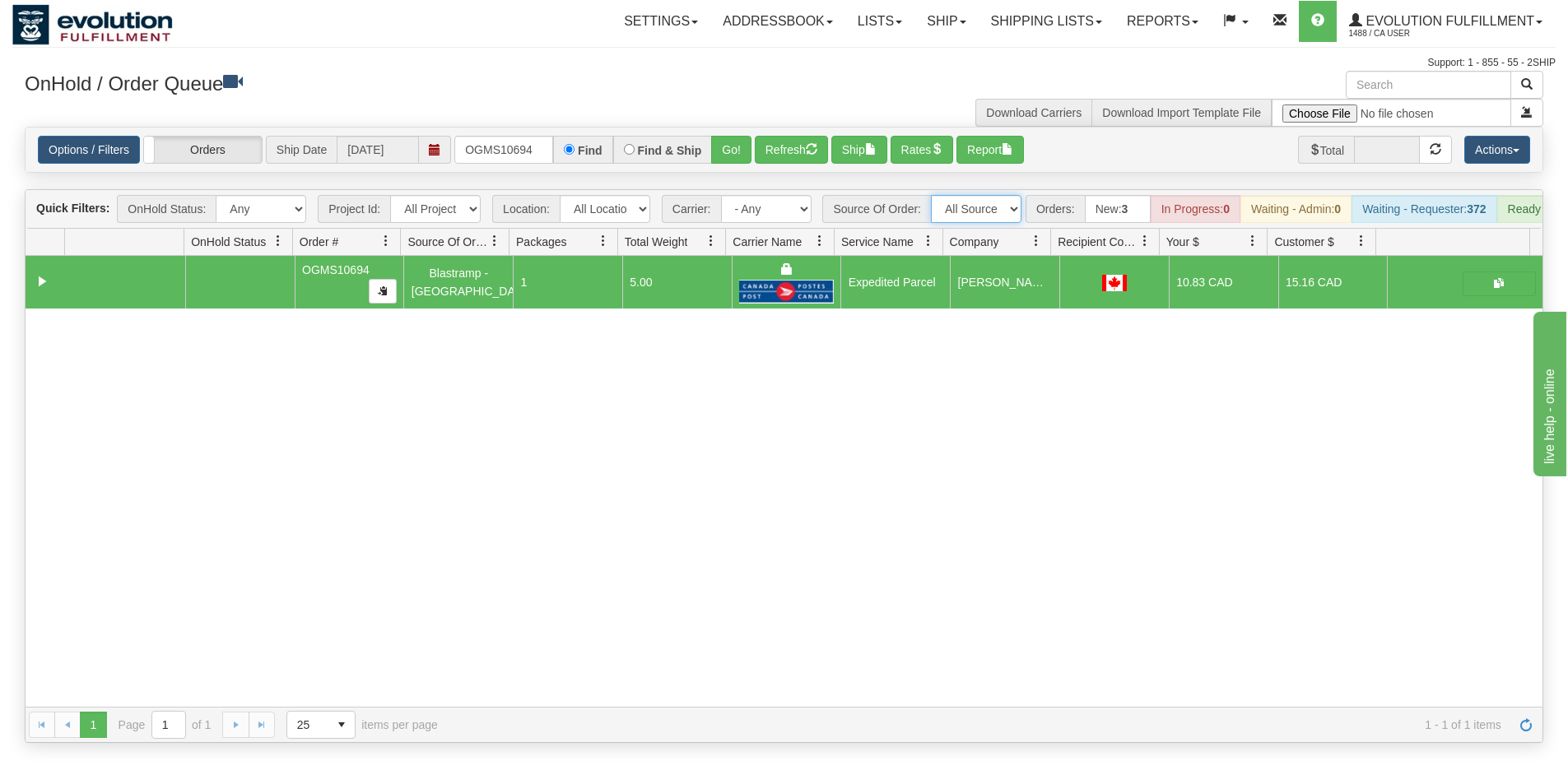
click at [1009, 215] on select "All Sources AirBlaster 2Ship Integration Ambler Apparel 2Ship Integration BC Ca…" at bounding box center [976, 209] width 91 height 28
select select "Blastramp - Canada"
click at [931, 195] on select "All Sources AirBlaster 2Ship Integration Ambler Apparel 2Ship Integration BC Ca…" at bounding box center [976, 209] width 91 height 28
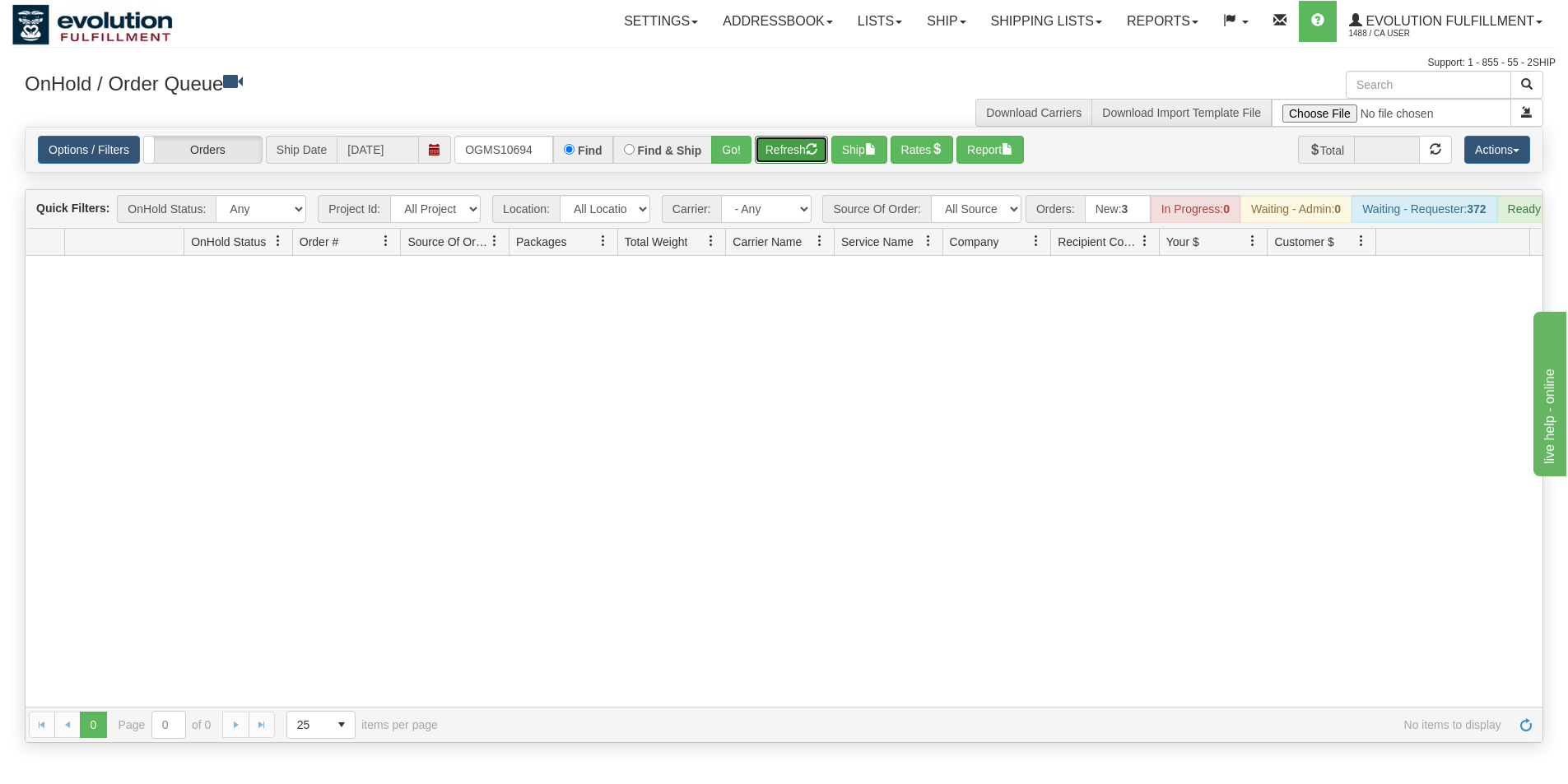
click at [795, 157] on button "Refresh" at bounding box center [790, 150] width 73 height 28
click at [794, 157] on button "Refresh" at bounding box center [790, 150] width 73 height 28
drag, startPoint x: 463, startPoint y: 143, endPoint x: 551, endPoint y: 153, distance: 88.6
click at [551, 153] on input "OGMS10694" at bounding box center [504, 150] width 99 height 28
click at [713, 145] on button "Go!" at bounding box center [732, 150] width 40 height 28
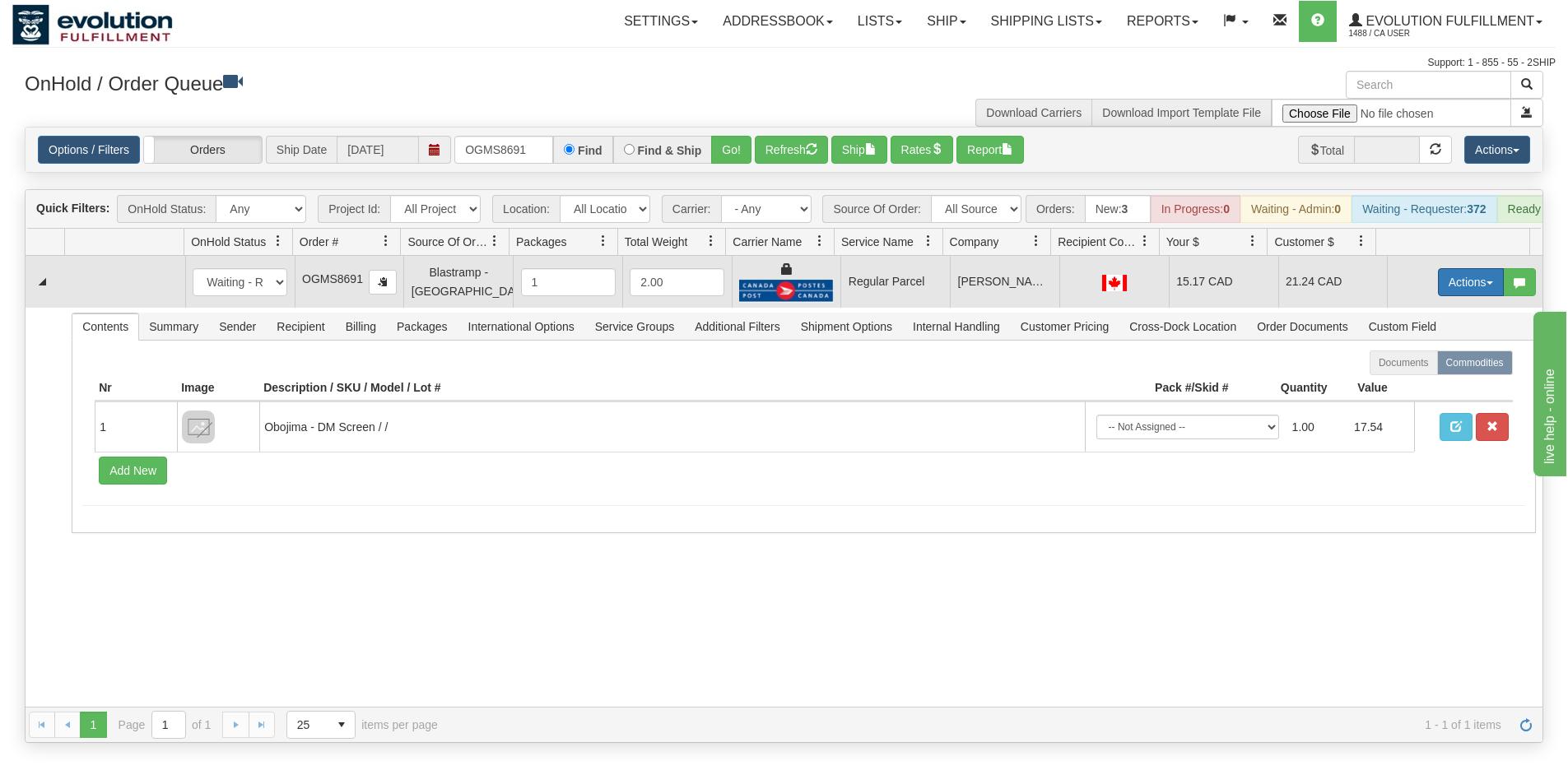
click at [1438, 296] on button "Actions" at bounding box center [1471, 283] width 66 height 28
click at [1420, 363] on span "Rate All Services" at bounding box center [1437, 356] width 99 height 13
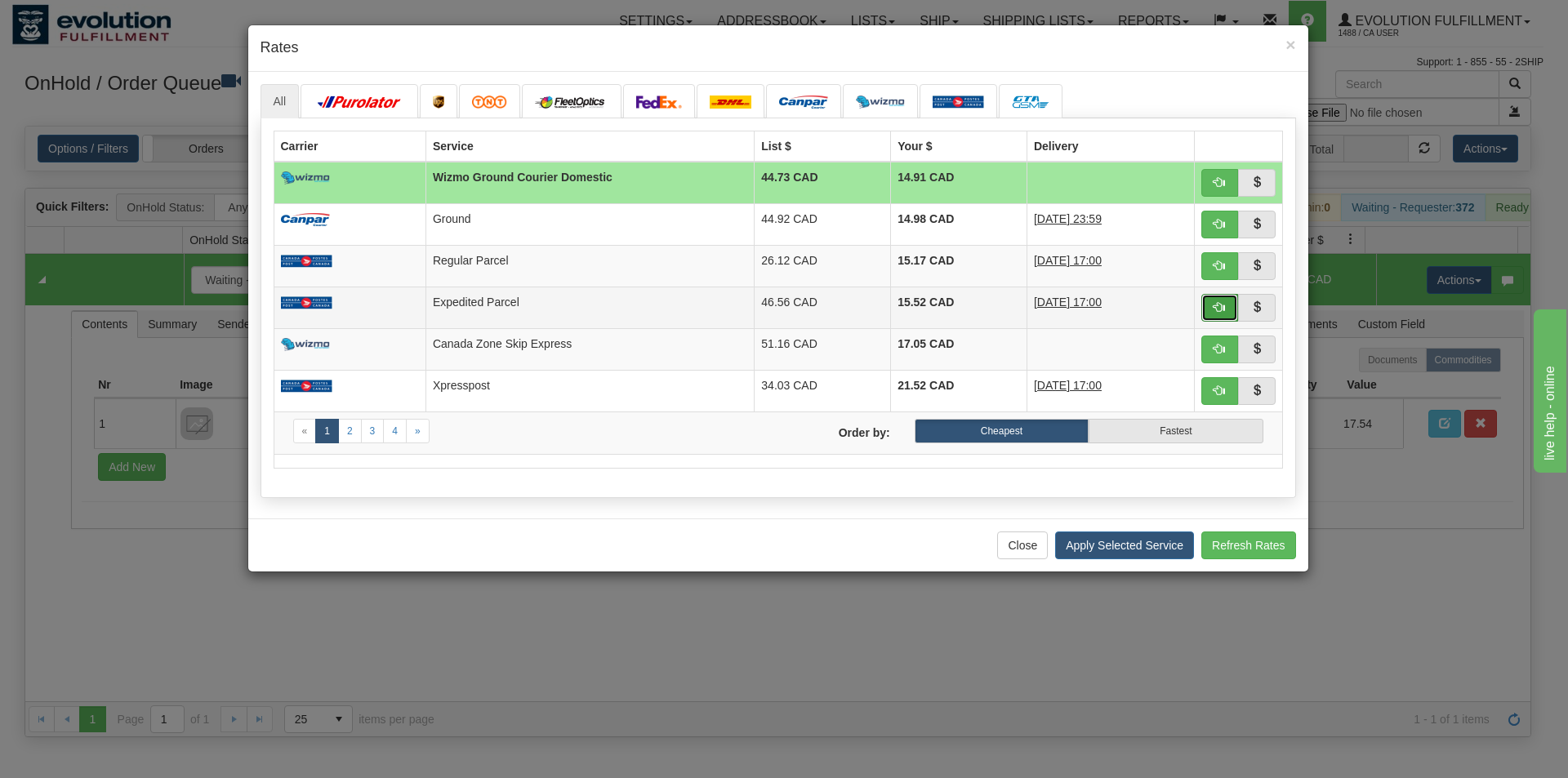
click at [1216, 308] on span "button" at bounding box center [1219, 307] width 12 height 12
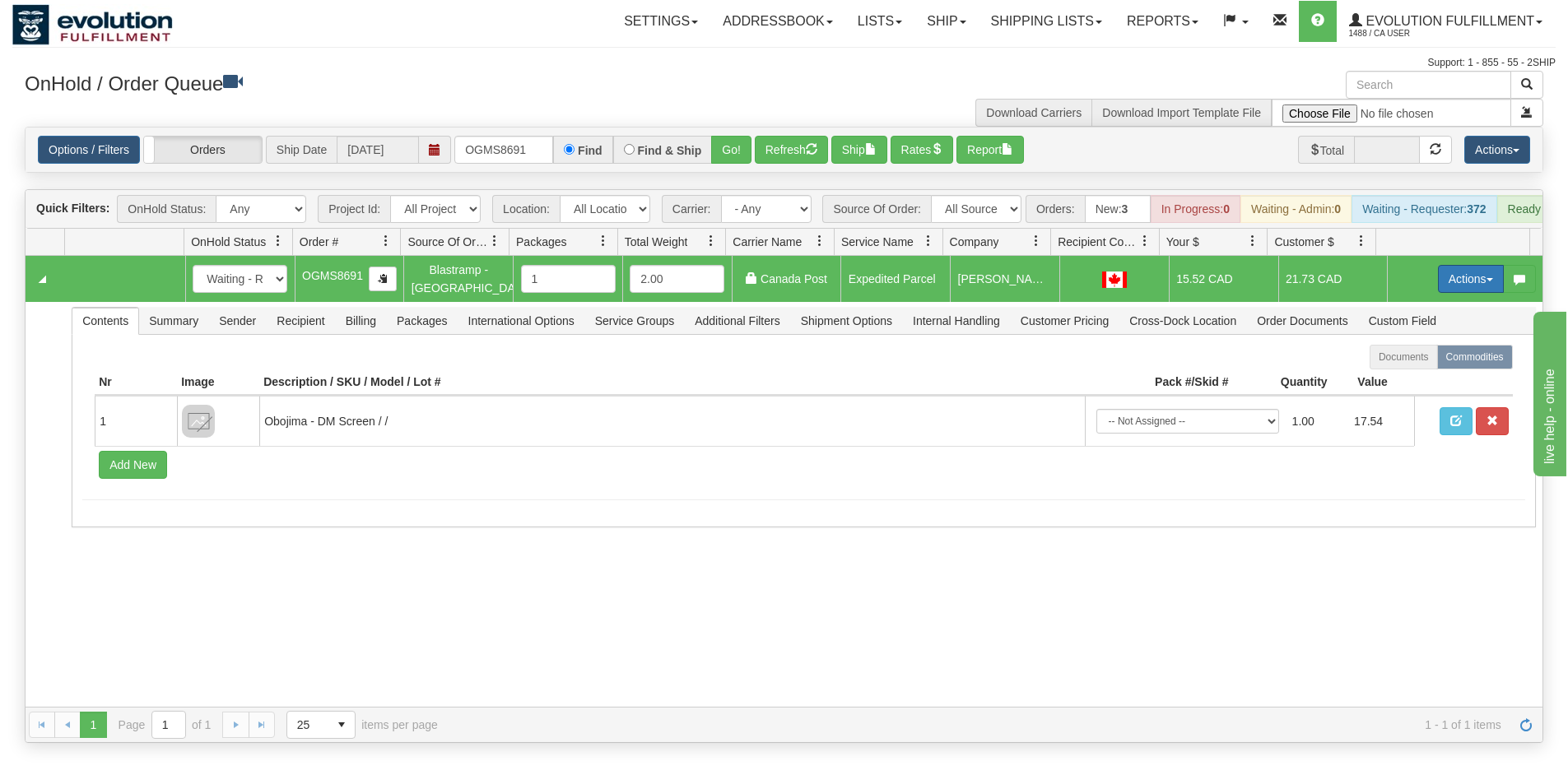
click at [1438, 292] on button "Actions" at bounding box center [1471, 279] width 66 height 28
click at [1396, 381] on span "Ship" at bounding box center [1405, 374] width 35 height 13
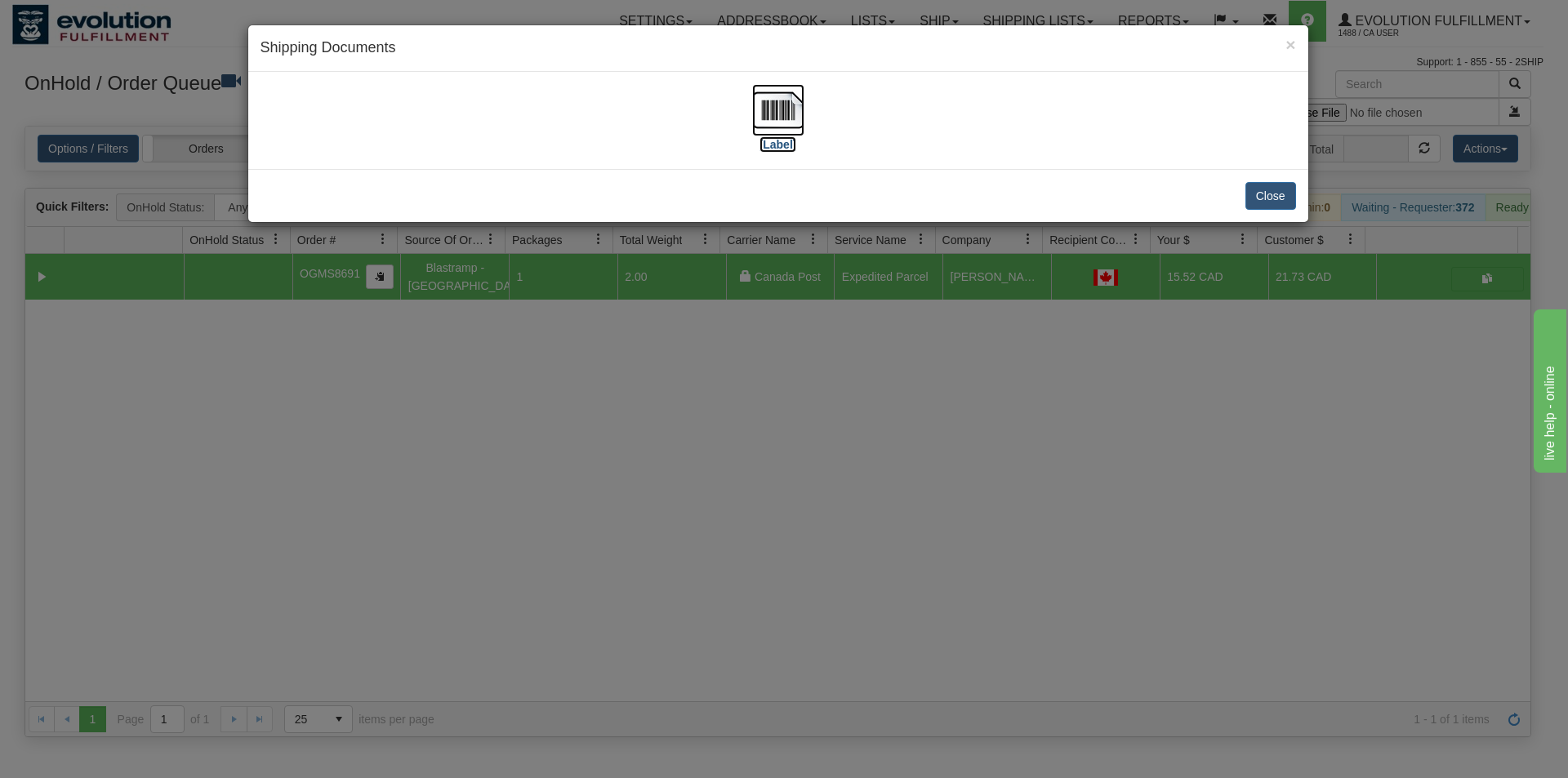
click at [758, 123] on img at bounding box center [778, 110] width 53 height 53
click at [911, 499] on div "× Shipping Documents [Label] Close" at bounding box center [784, 389] width 1568 height 778
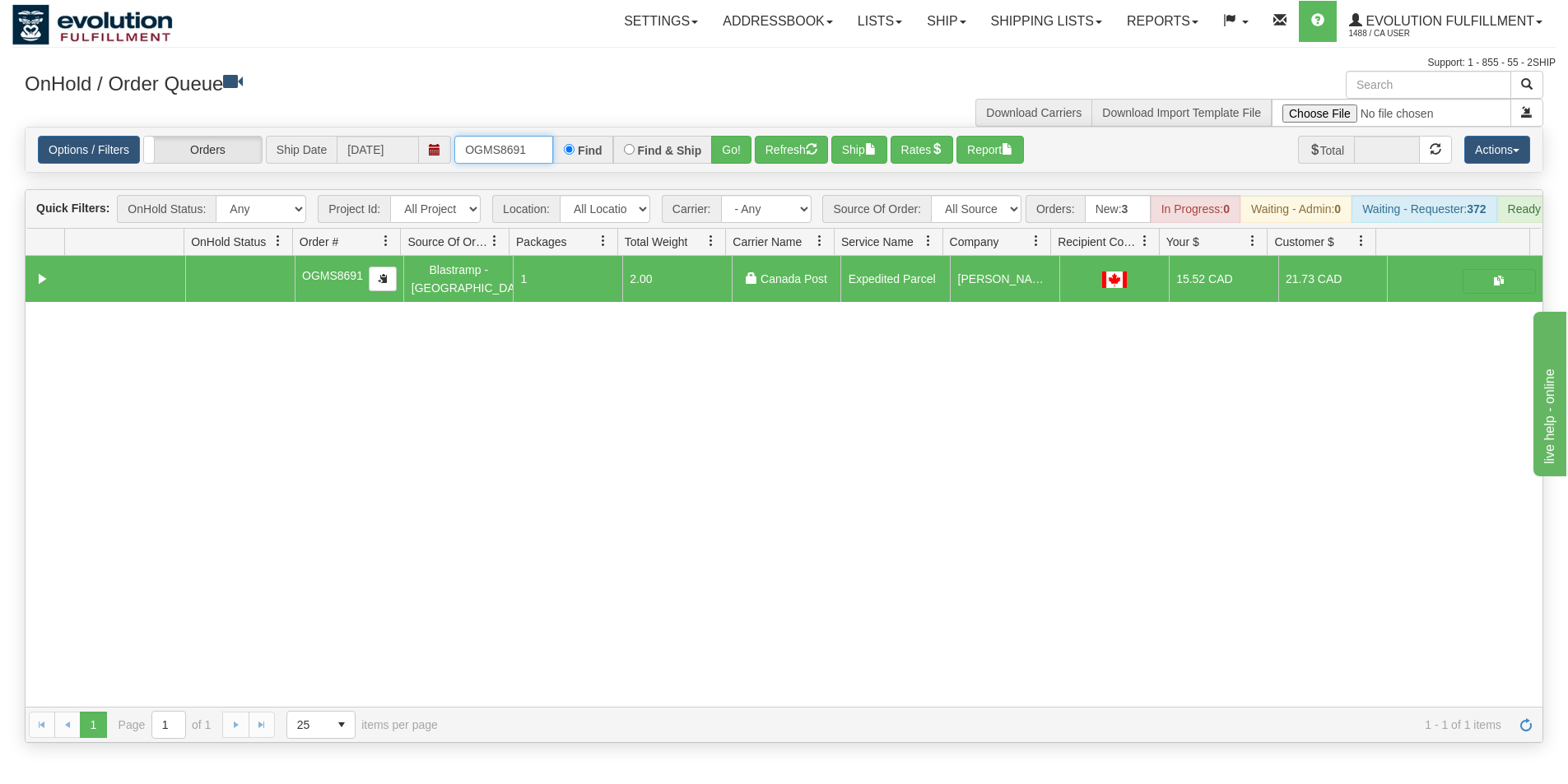
drag, startPoint x: 533, startPoint y: 151, endPoint x: 451, endPoint y: 147, distance: 82.1
click at [452, 148] on div "Options / Filters Group Shipments Orders Ship Date 09/19/2025 OGMS8691 Find Fin…" at bounding box center [784, 150] width 1493 height 28
type input "OGMS10848"
click at [722, 156] on button "Go!" at bounding box center [732, 150] width 40 height 28
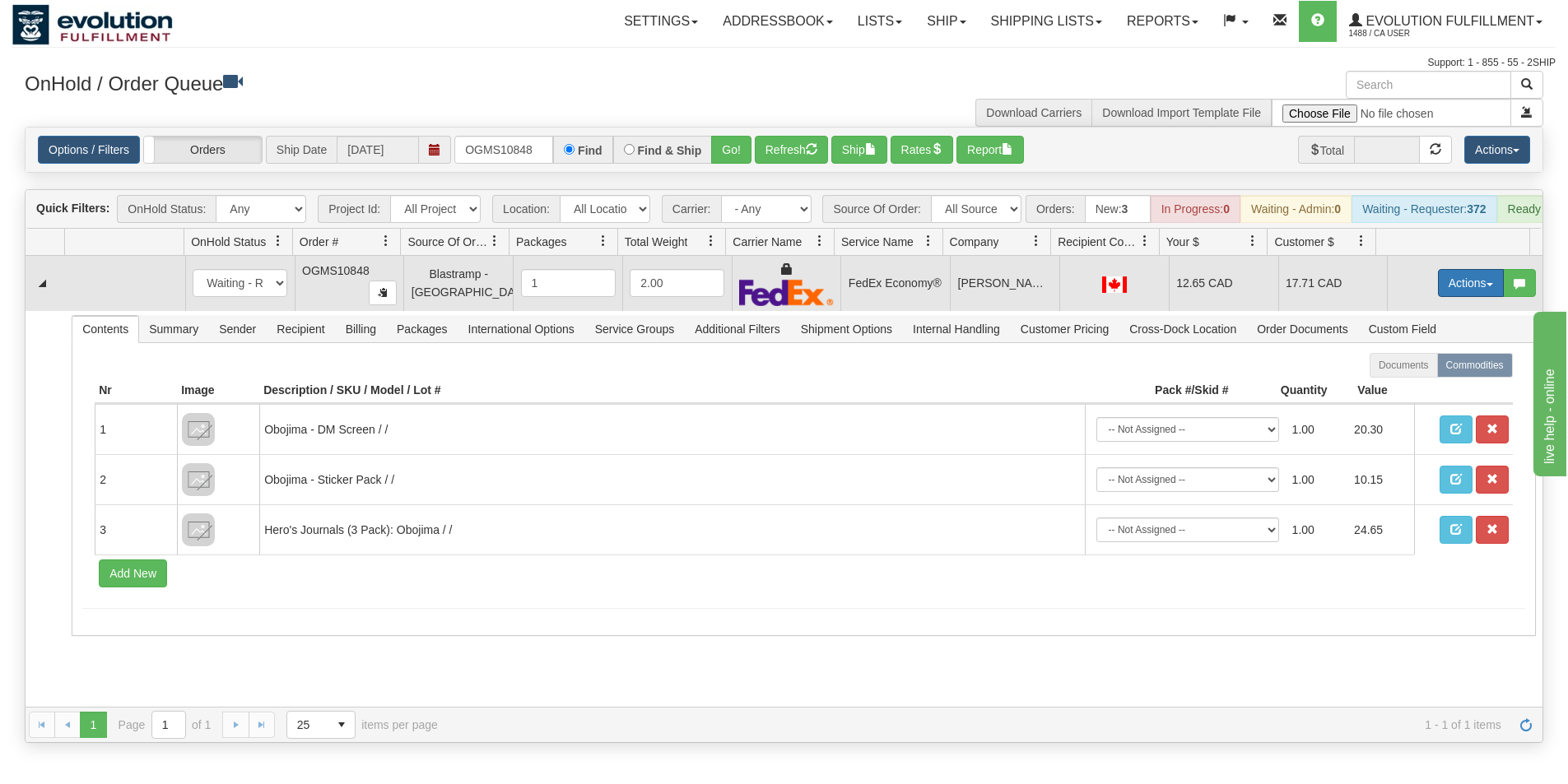
click at [1443, 292] on button "Actions" at bounding box center [1471, 283] width 66 height 28
click at [1403, 386] on span "Ship" at bounding box center [1405, 378] width 35 height 13
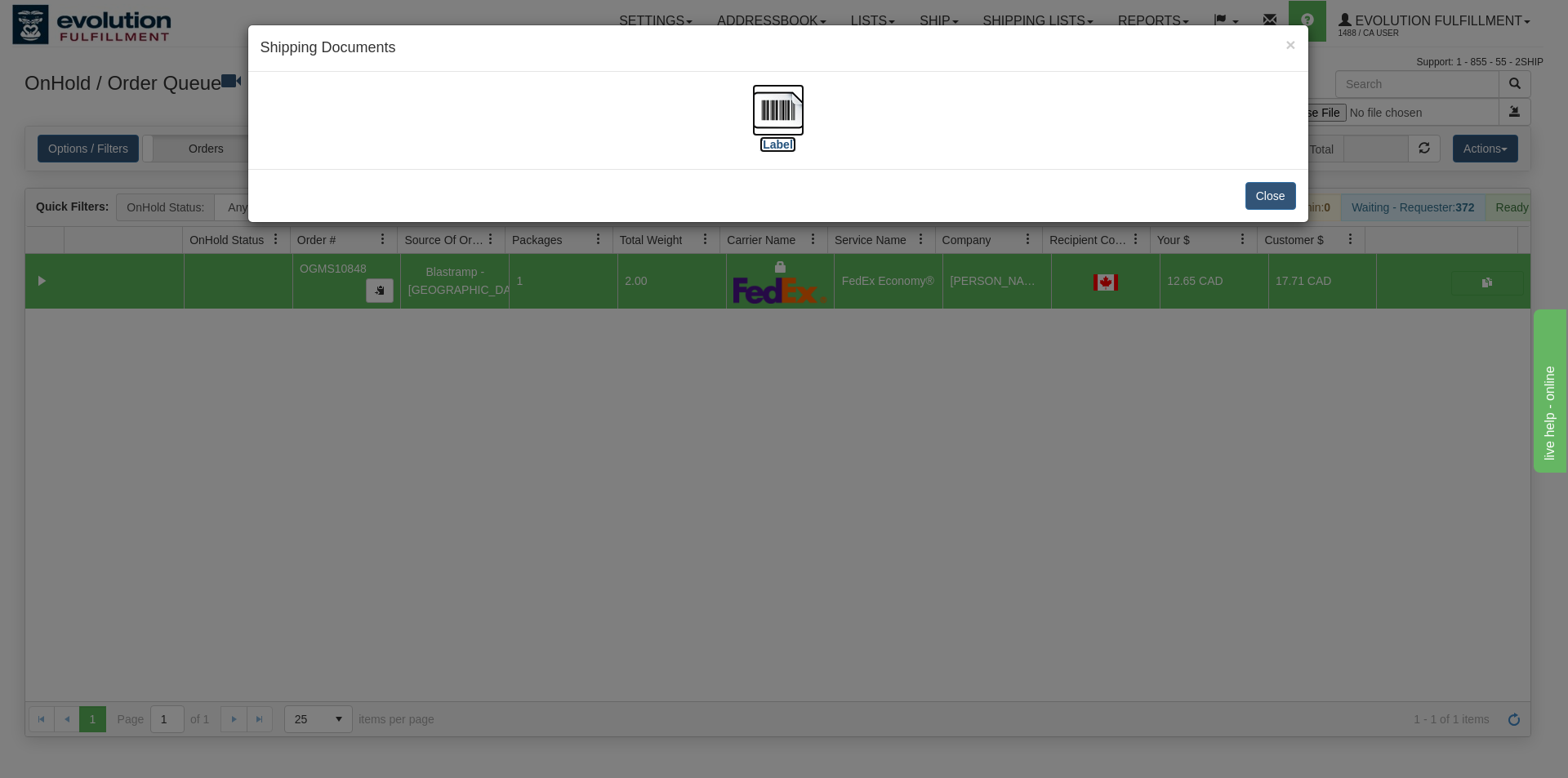
click at [786, 103] on img at bounding box center [778, 110] width 53 height 53
click at [966, 541] on div "× Shipping Documents [Label] Close" at bounding box center [784, 389] width 1568 height 778
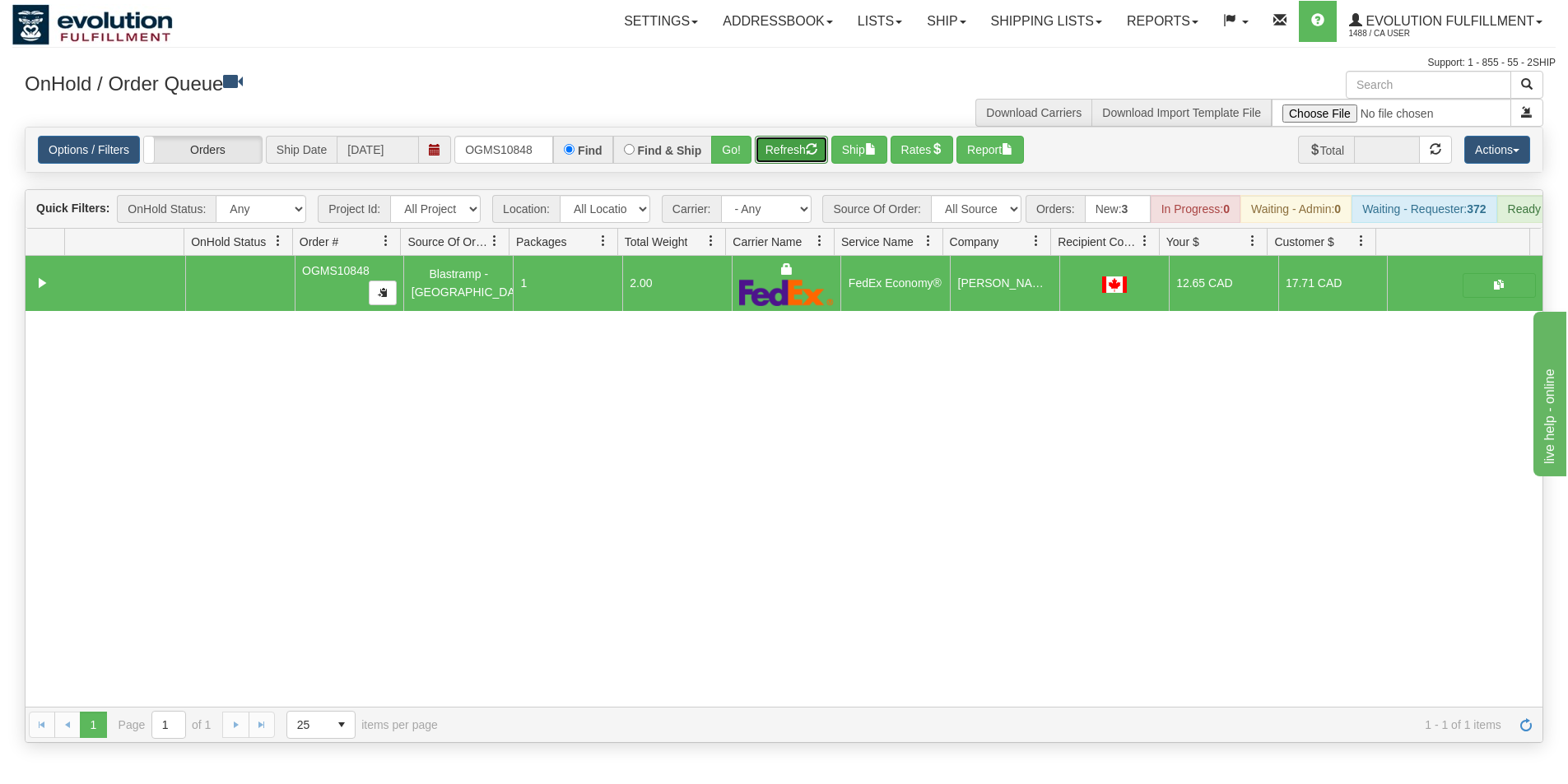
click at [805, 153] on button "Refresh" at bounding box center [790, 150] width 73 height 28
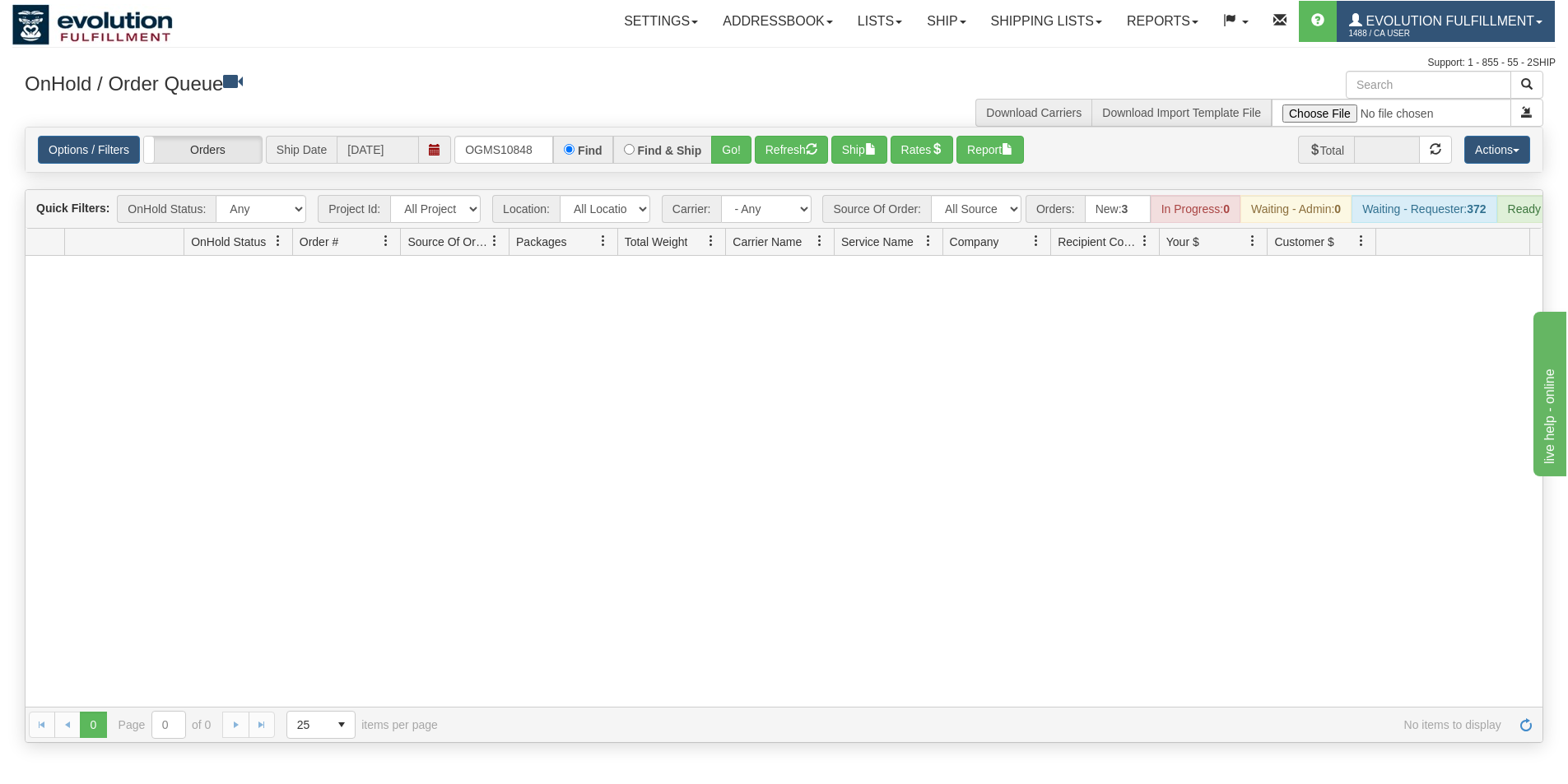
click at [1455, 28] on span "1488 / CA User" at bounding box center [1411, 34] width 124 height 16
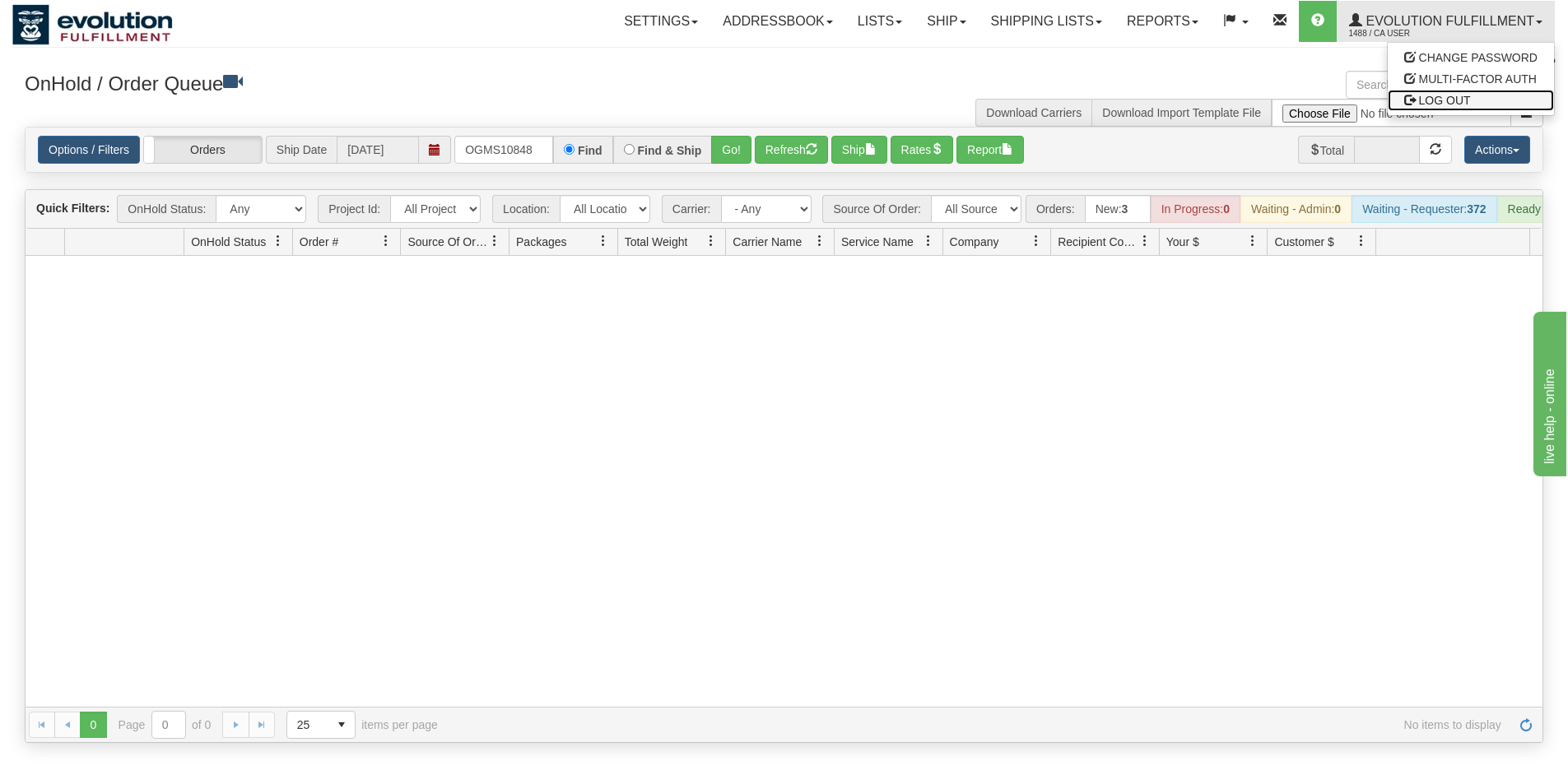
click at [1469, 96] on span "LOG OUT" at bounding box center [1445, 100] width 52 height 13
